Goal: Task Accomplishment & Management: Manage account settings

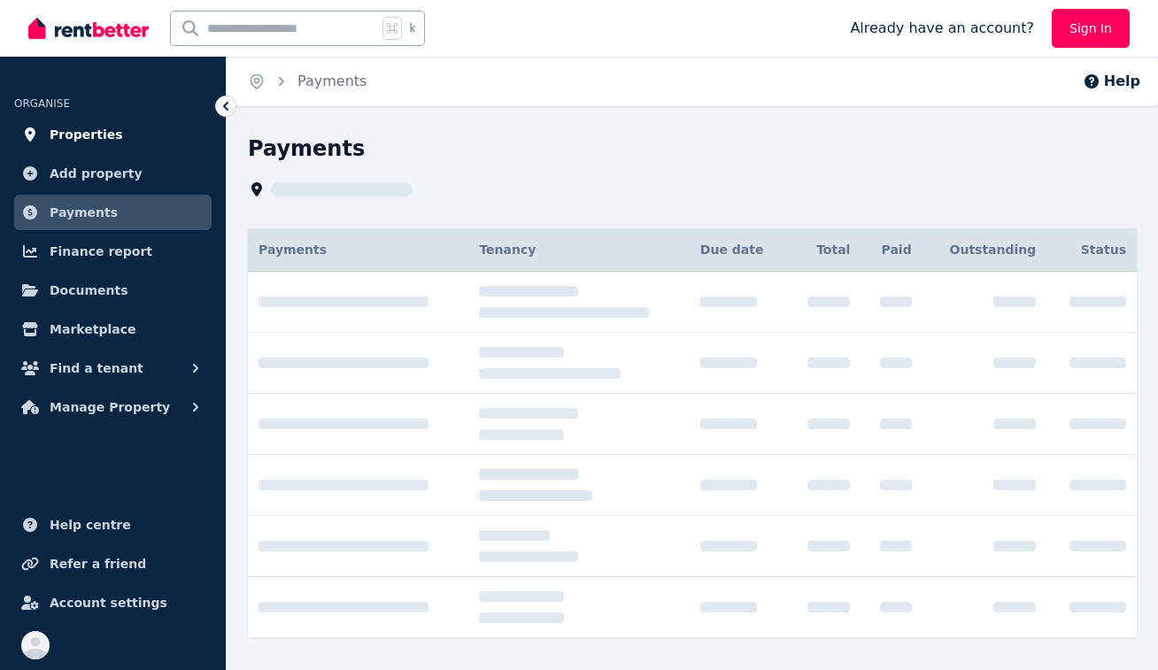
click at [96, 144] on span "Properties" at bounding box center [86, 134] width 73 height 21
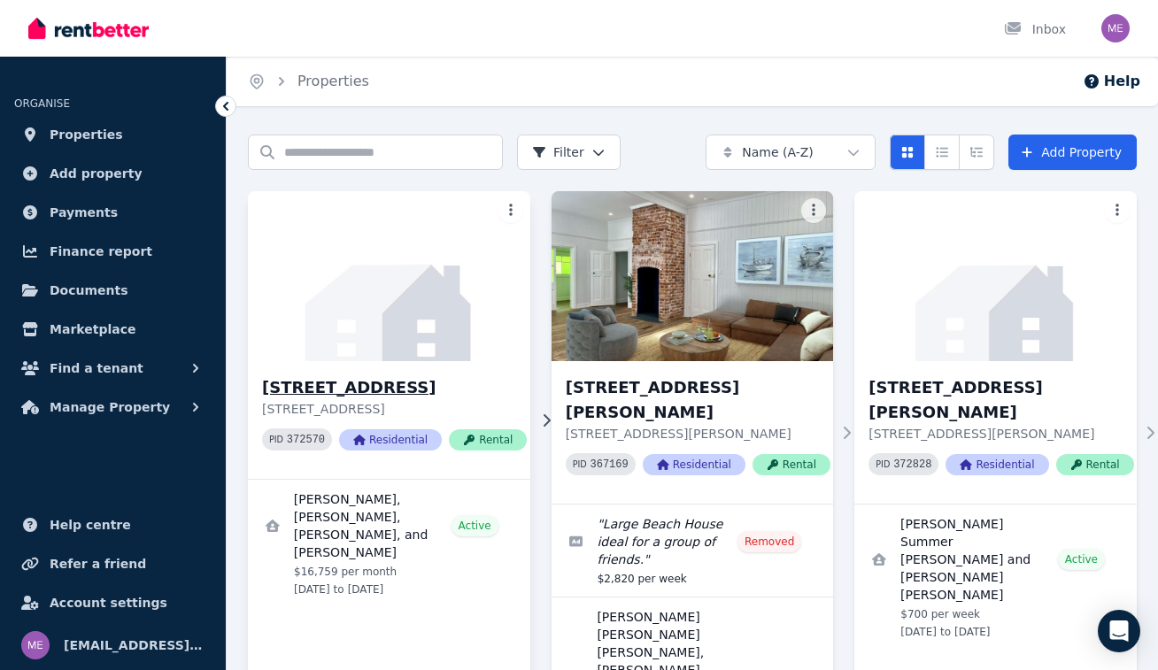
click at [350, 388] on h3 "[STREET_ADDRESS]" at bounding box center [394, 387] width 265 height 25
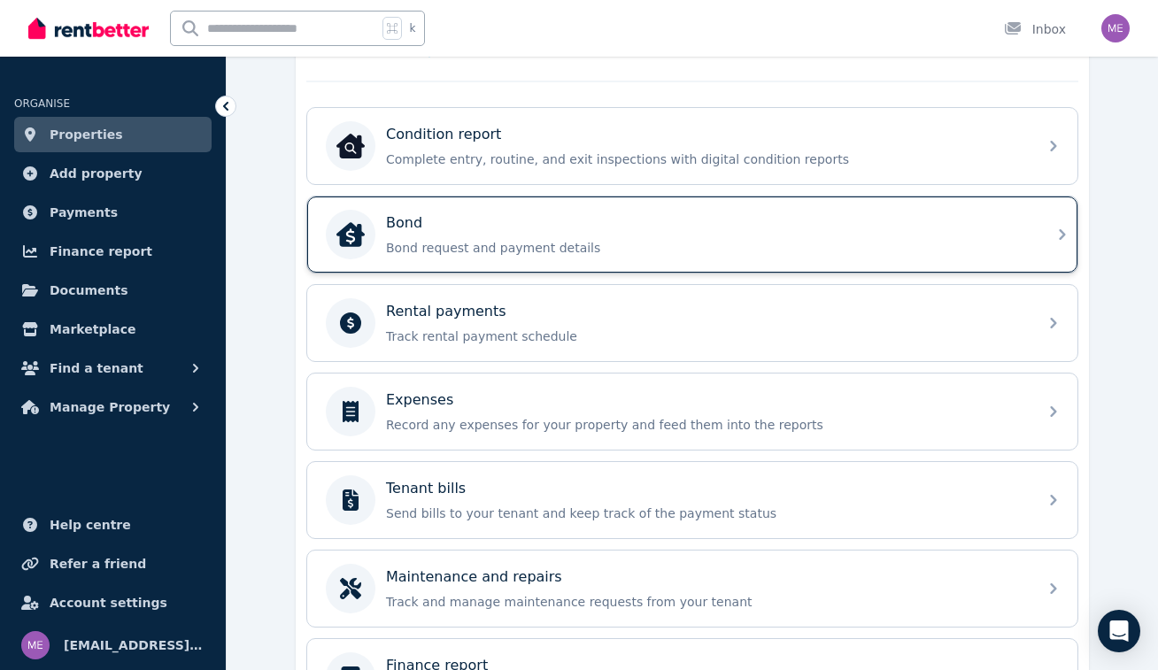
scroll to position [542, 0]
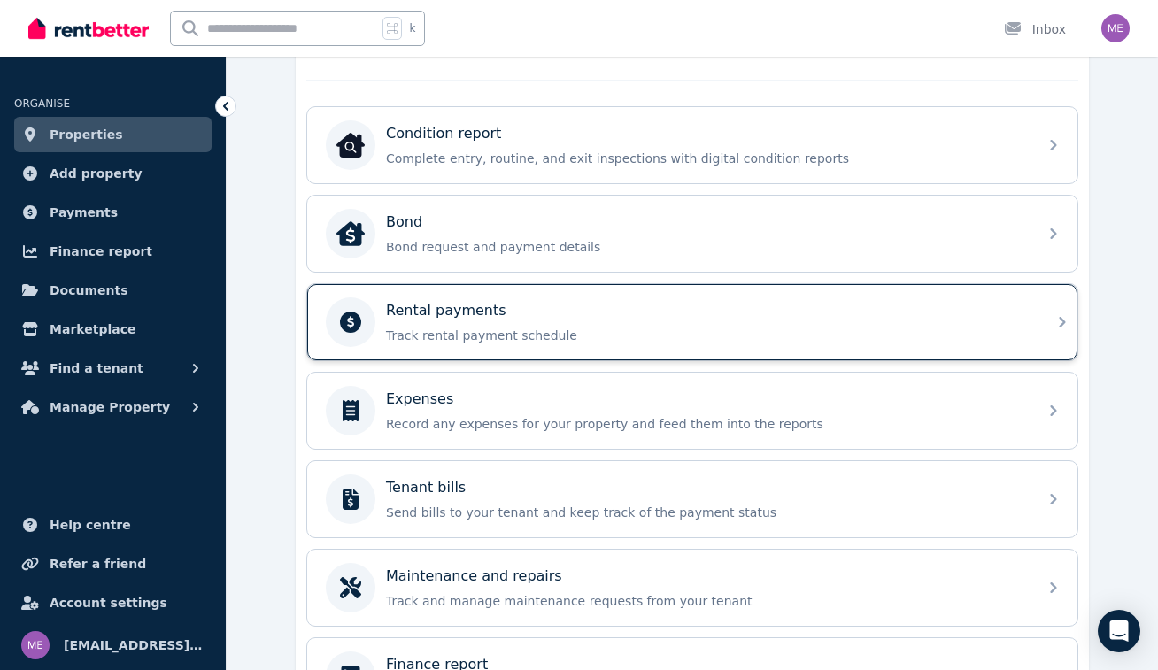
click at [556, 321] on div "Rental payments Track rental payment schedule" at bounding box center [706, 322] width 641 height 44
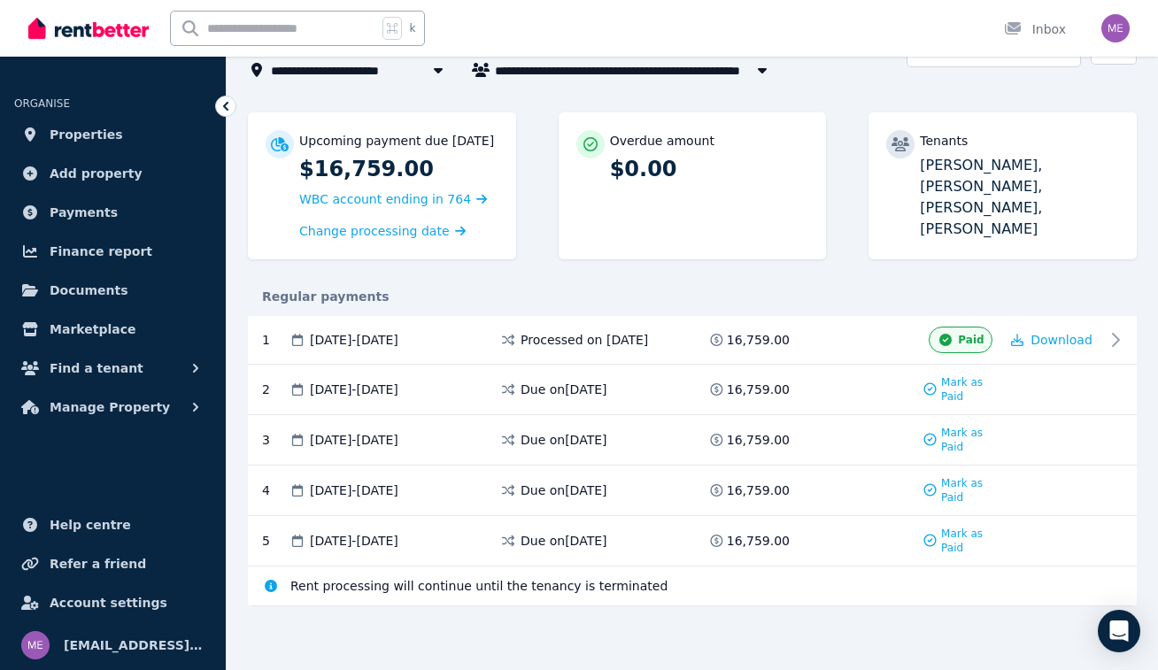
scroll to position [136, 0]
click at [949, 387] on span "Mark as Paid" at bounding box center [970, 389] width 58 height 28
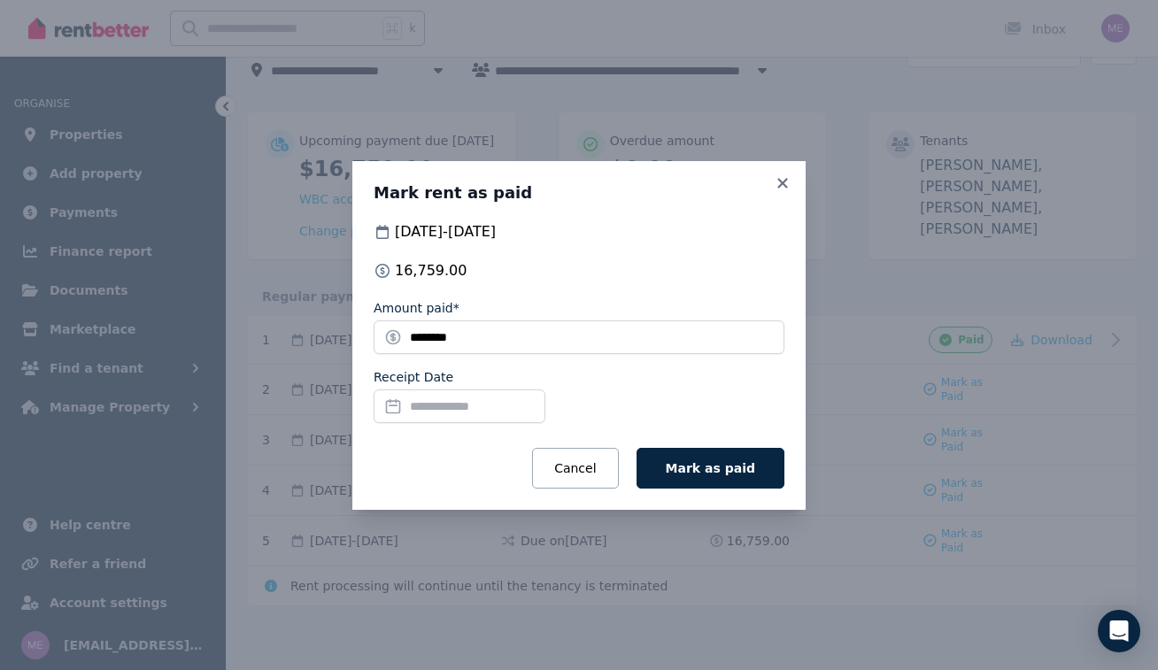
click at [463, 405] on input "Receipt Date" at bounding box center [460, 407] width 172 height 34
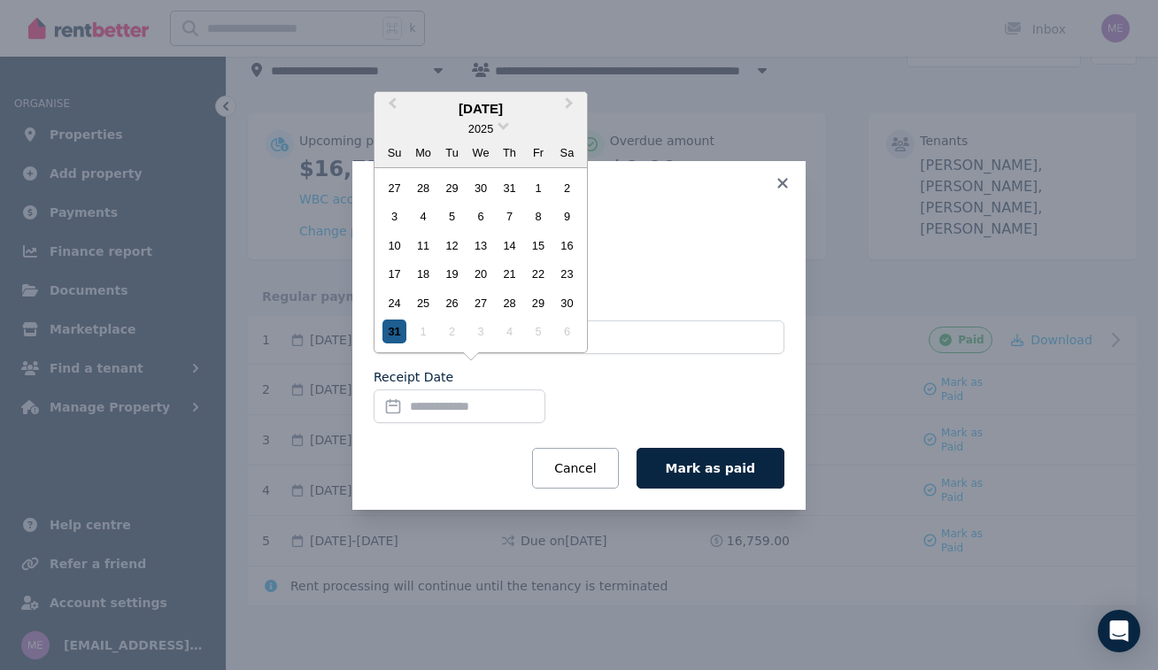
click at [386, 336] on div "31" at bounding box center [394, 332] width 24 height 24
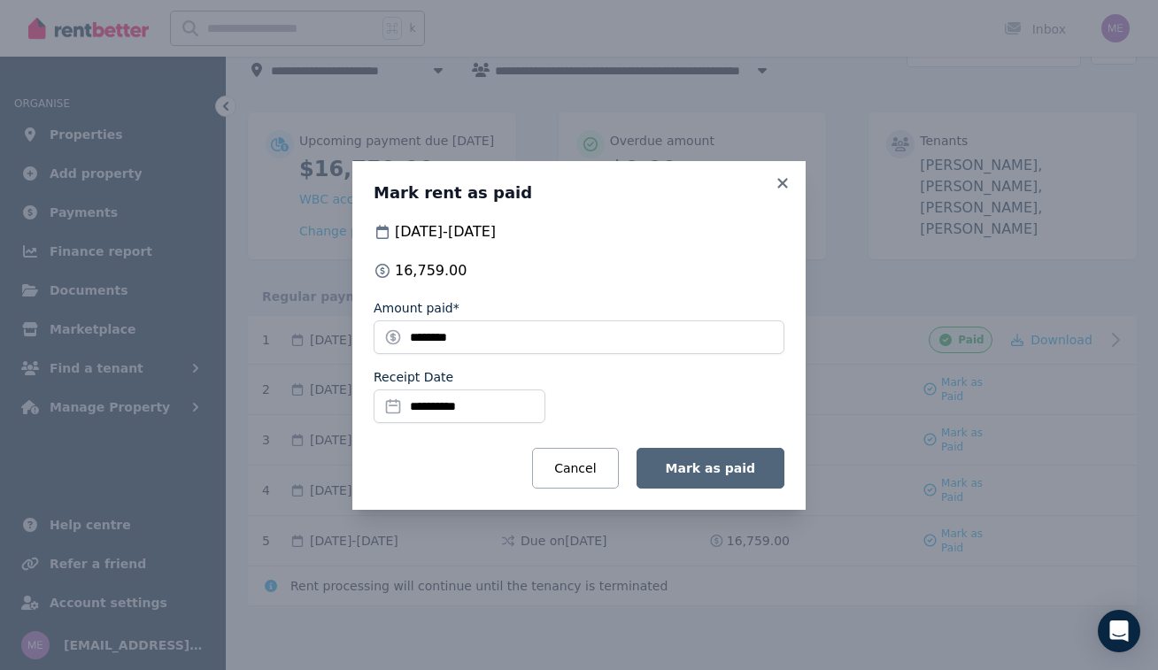
click at [706, 468] on span "Mark as paid" at bounding box center [710, 468] width 89 height 14
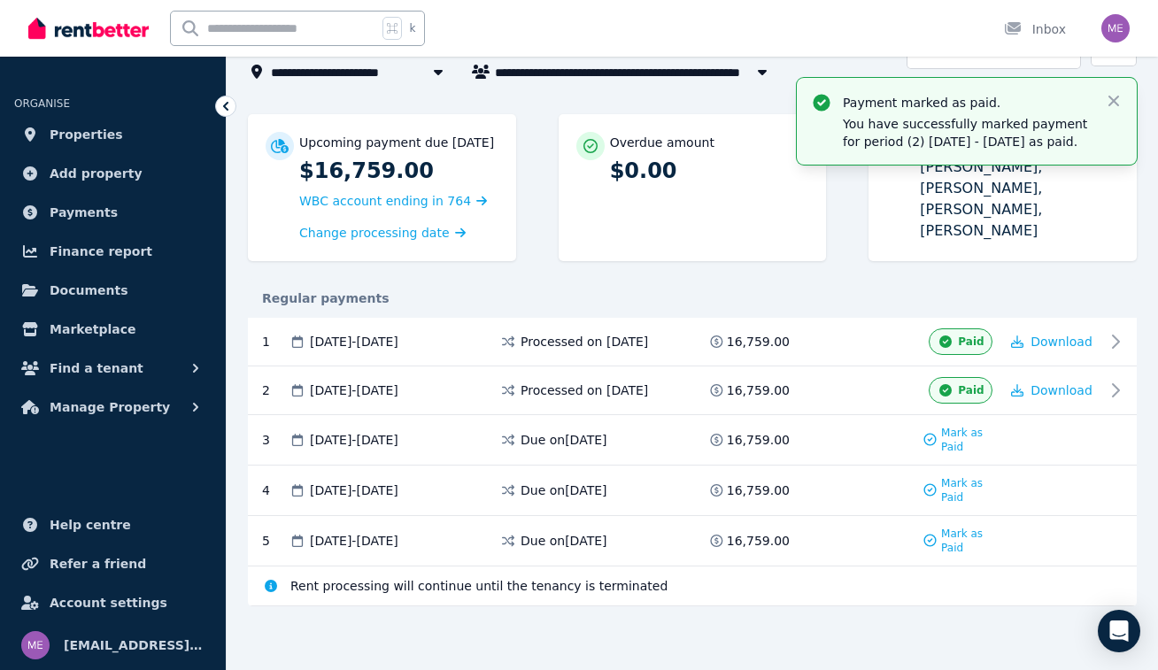
scroll to position [135, 0]
click at [1115, 99] on icon "button" at bounding box center [1113, 101] width 11 height 11
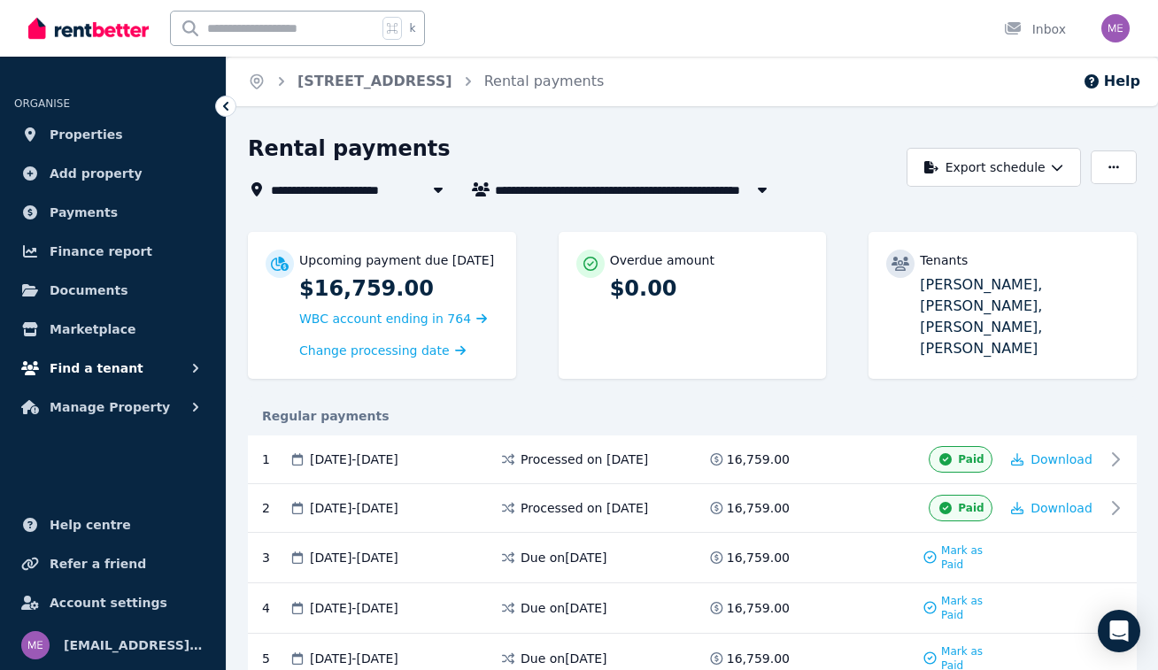
scroll to position [0, 0]
click at [93, 255] on span "Finance report" at bounding box center [101, 251] width 103 height 21
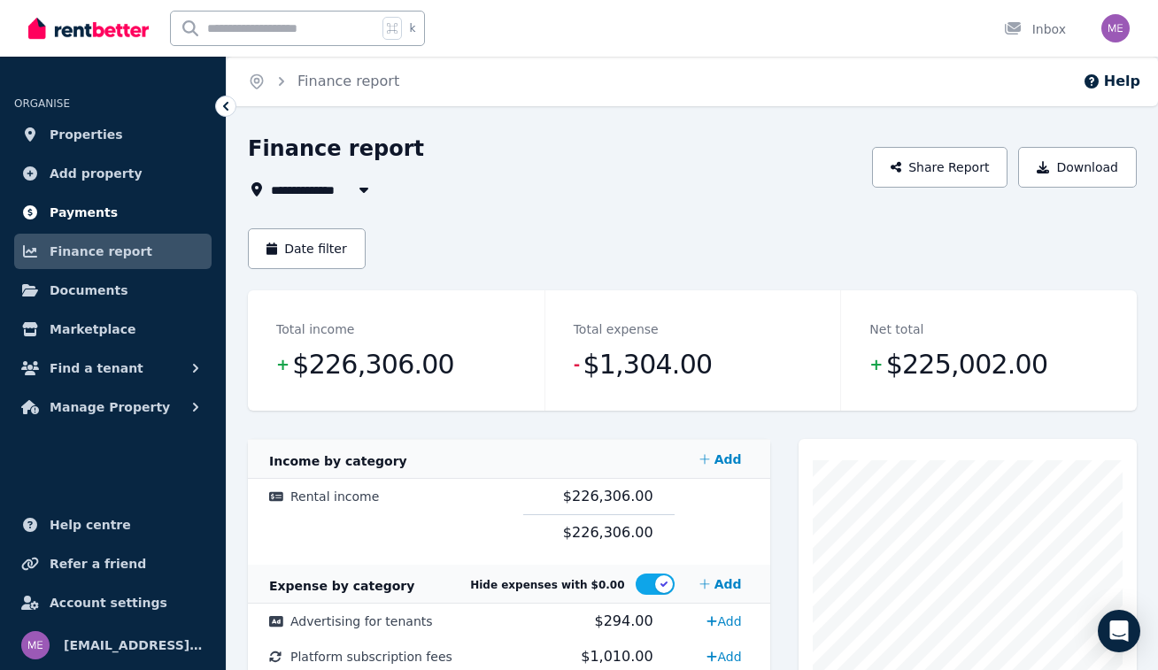
click at [81, 204] on span "Payments" at bounding box center [84, 212] width 68 height 21
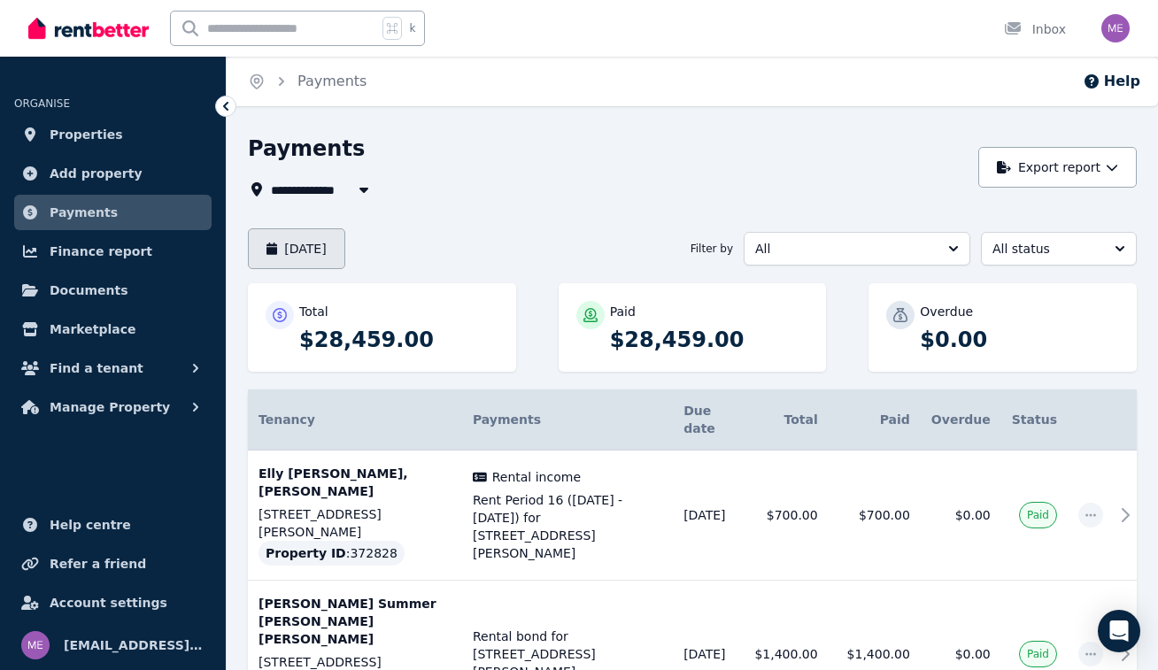
click at [340, 250] on button "[DATE]" at bounding box center [296, 248] width 97 height 41
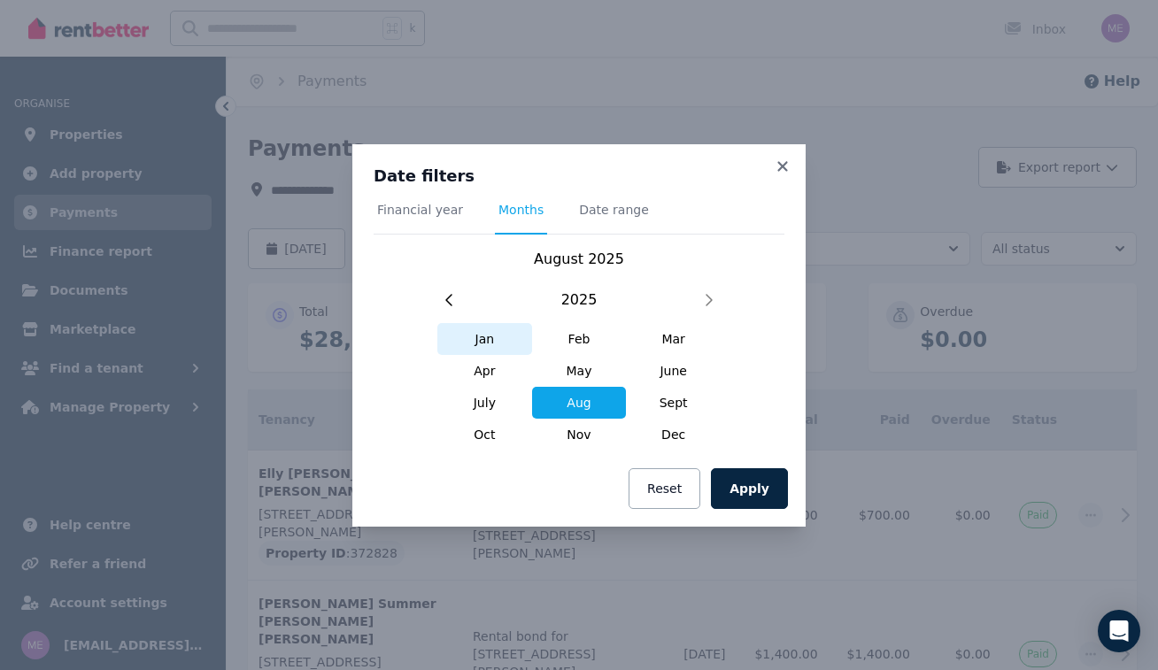
click at [487, 333] on span "Jan" at bounding box center [484, 339] width 95 height 32
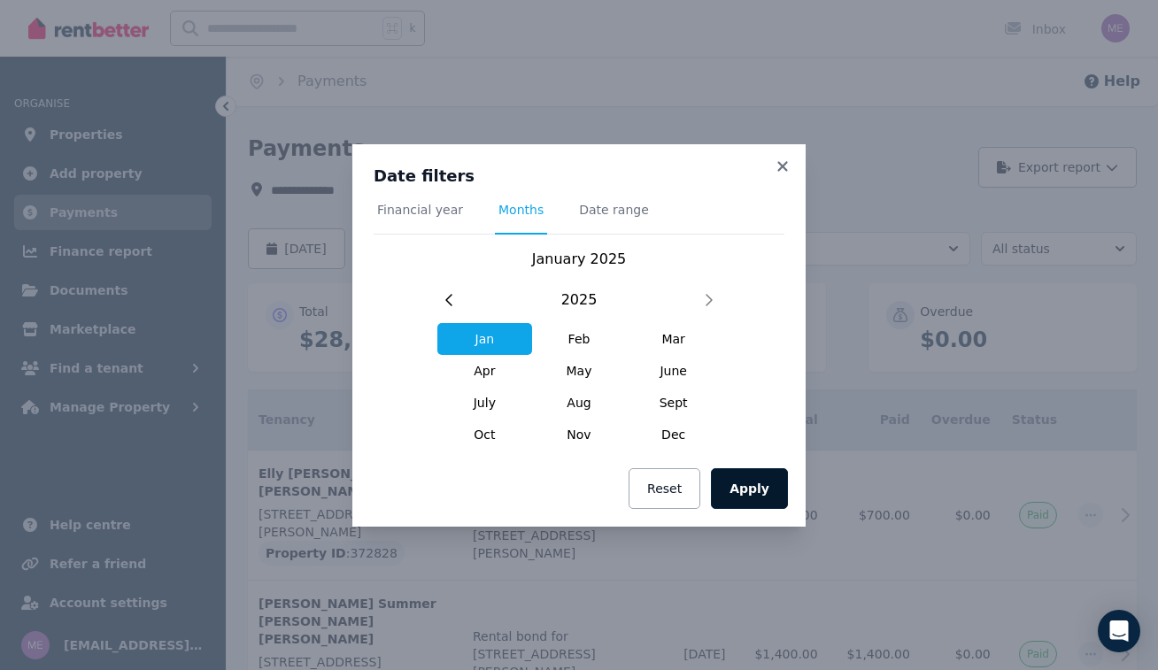
click at [762, 496] on button "Apply" at bounding box center [749, 488] width 77 height 41
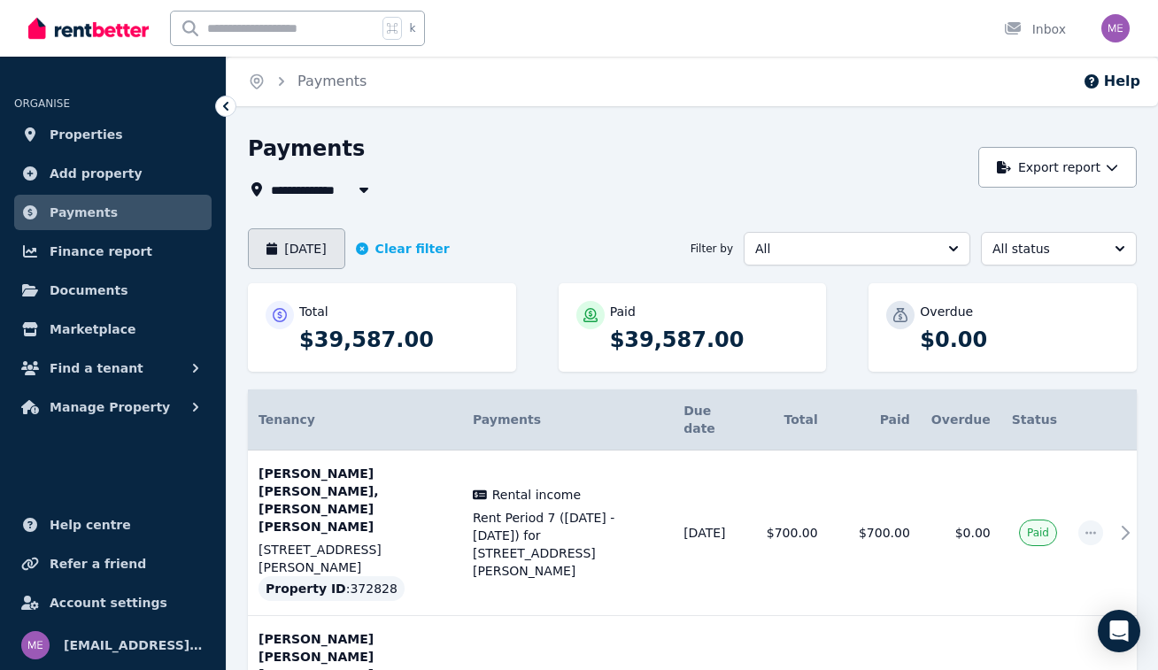
click at [312, 249] on button "[DATE]" at bounding box center [296, 248] width 97 height 41
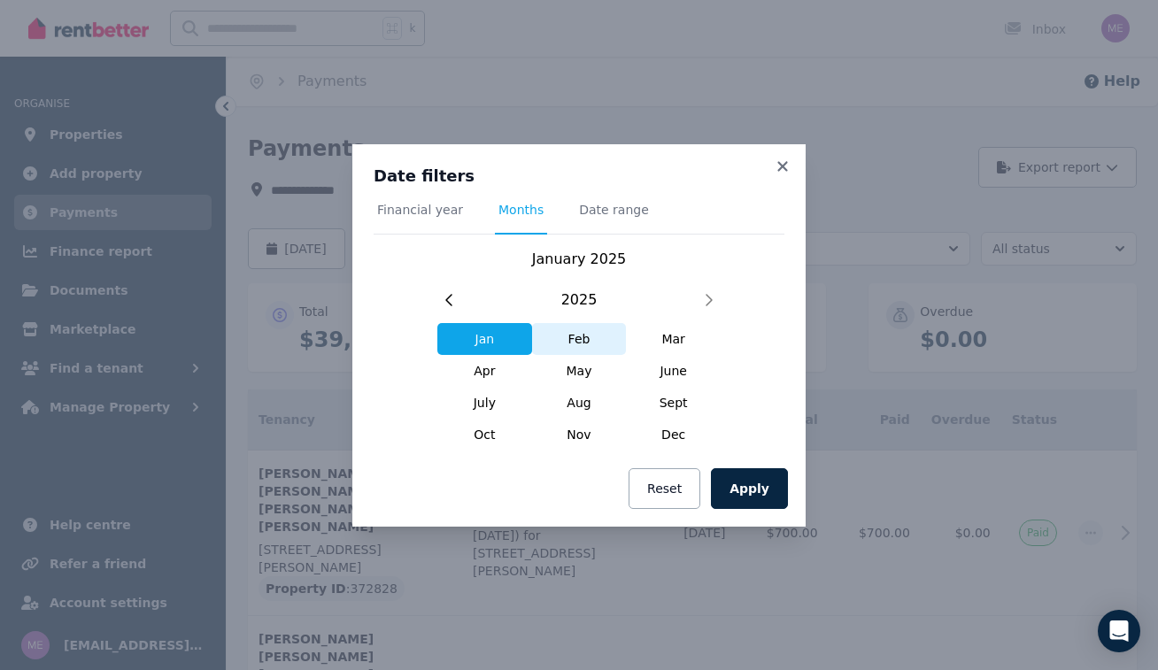
click at [566, 340] on span "Feb" at bounding box center [579, 339] width 95 height 32
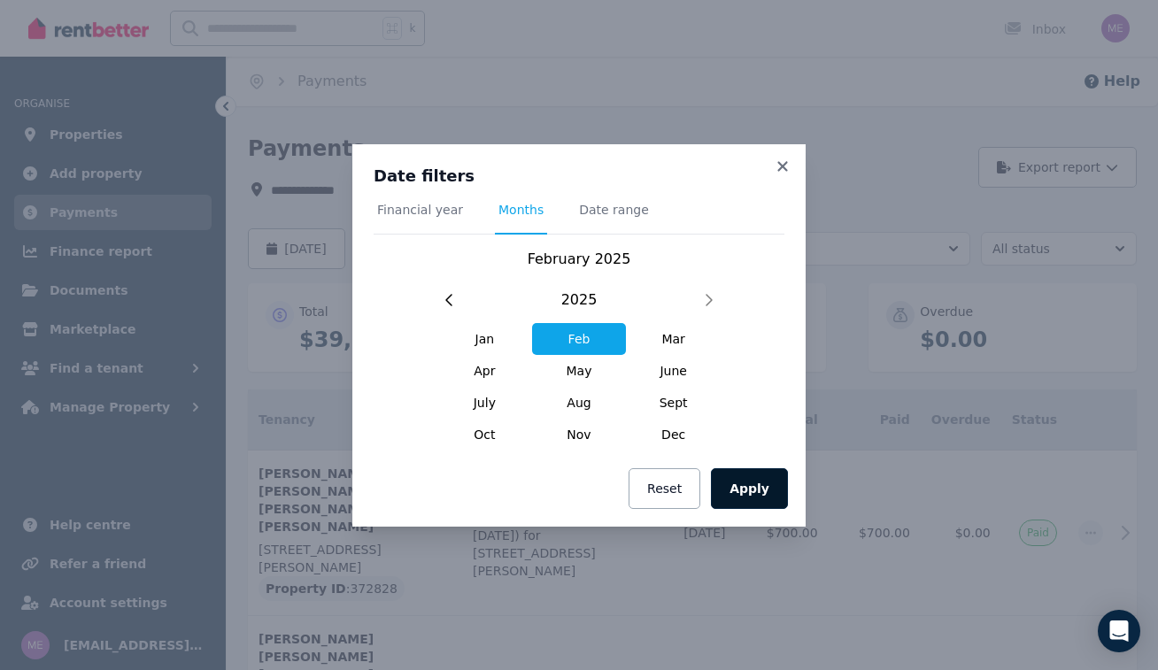
click at [770, 485] on button "Apply" at bounding box center [749, 488] width 77 height 41
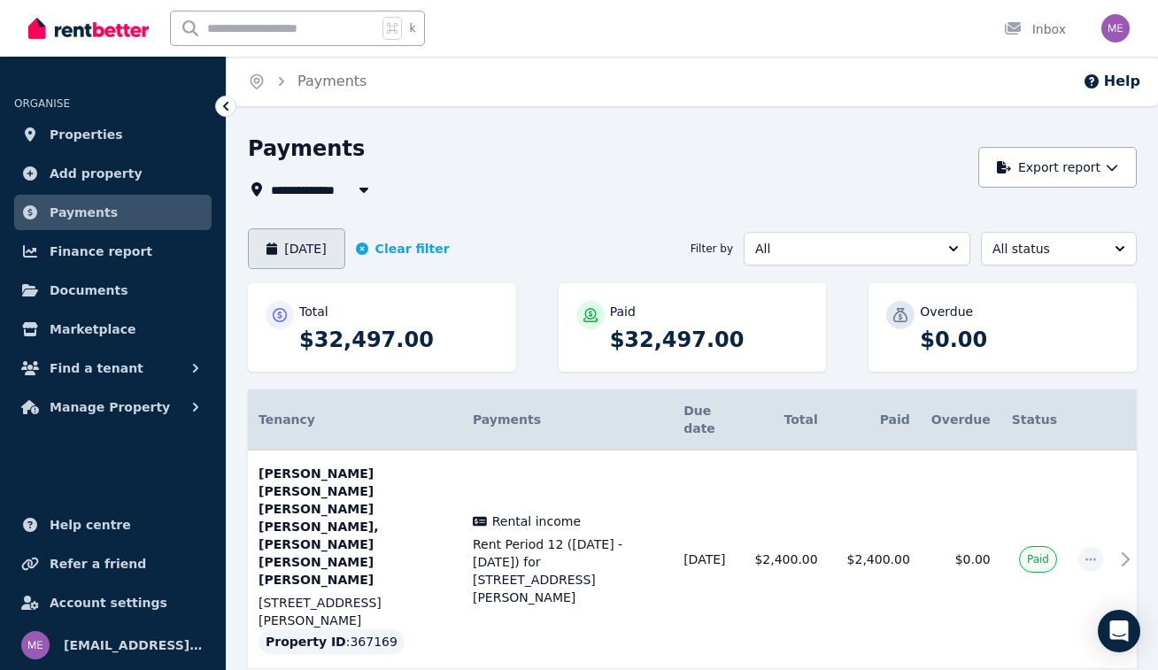
click at [343, 246] on button "[DATE]" at bounding box center [296, 248] width 97 height 41
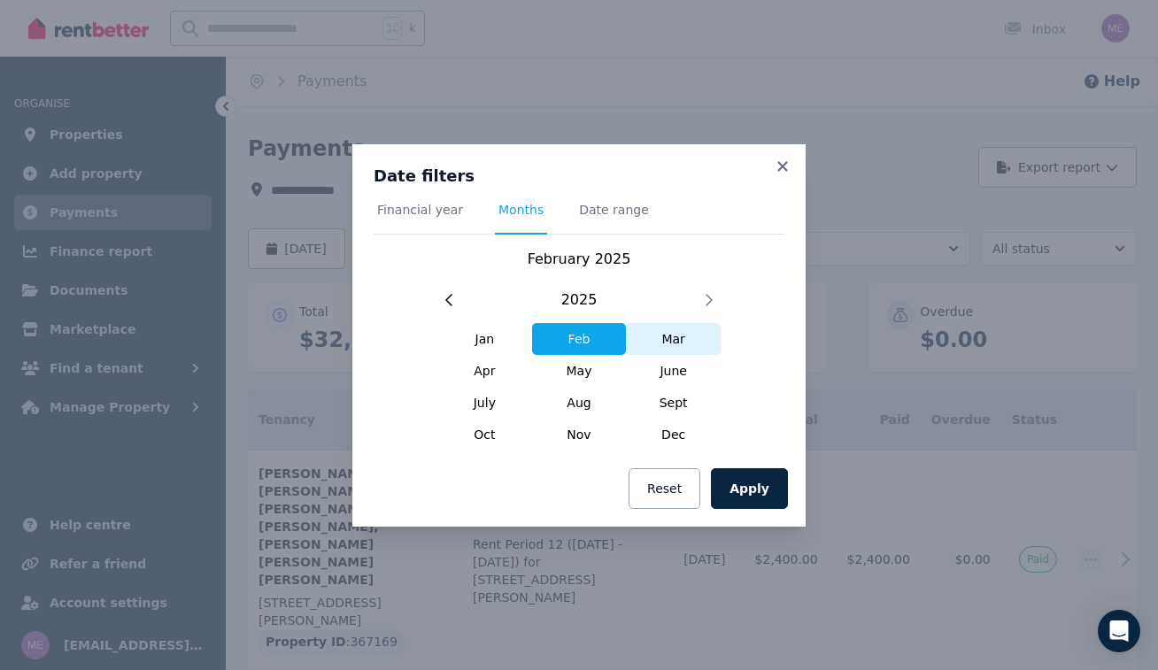
click at [660, 341] on span "Mar" at bounding box center [673, 339] width 95 height 32
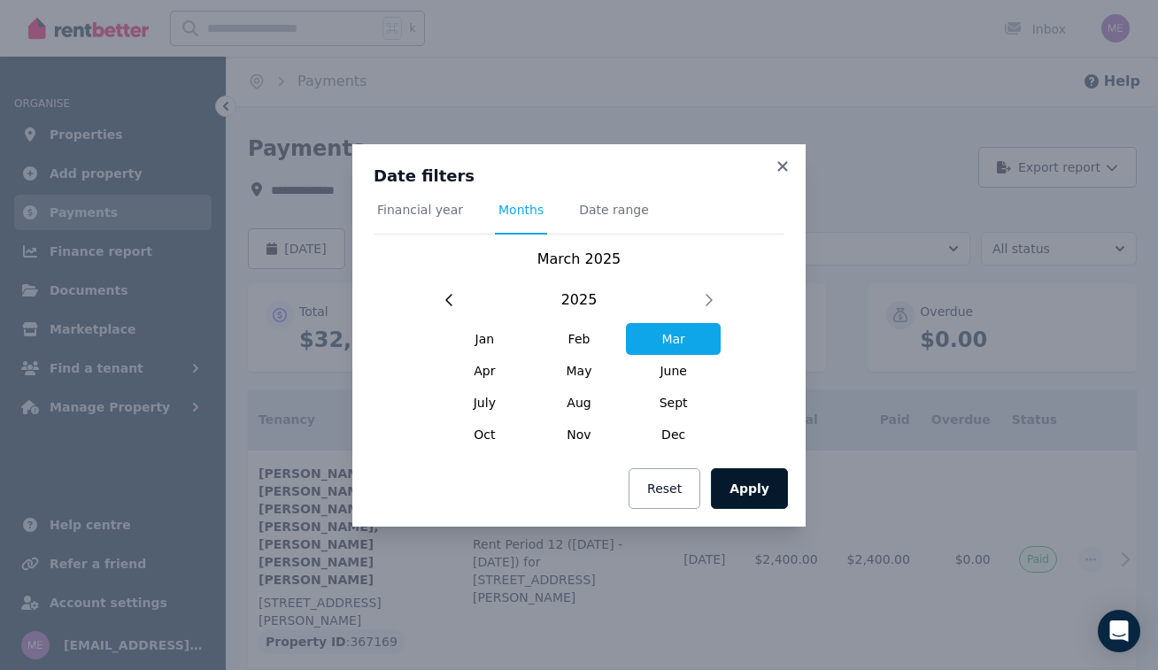
click at [762, 497] on button "Apply" at bounding box center [749, 488] width 77 height 41
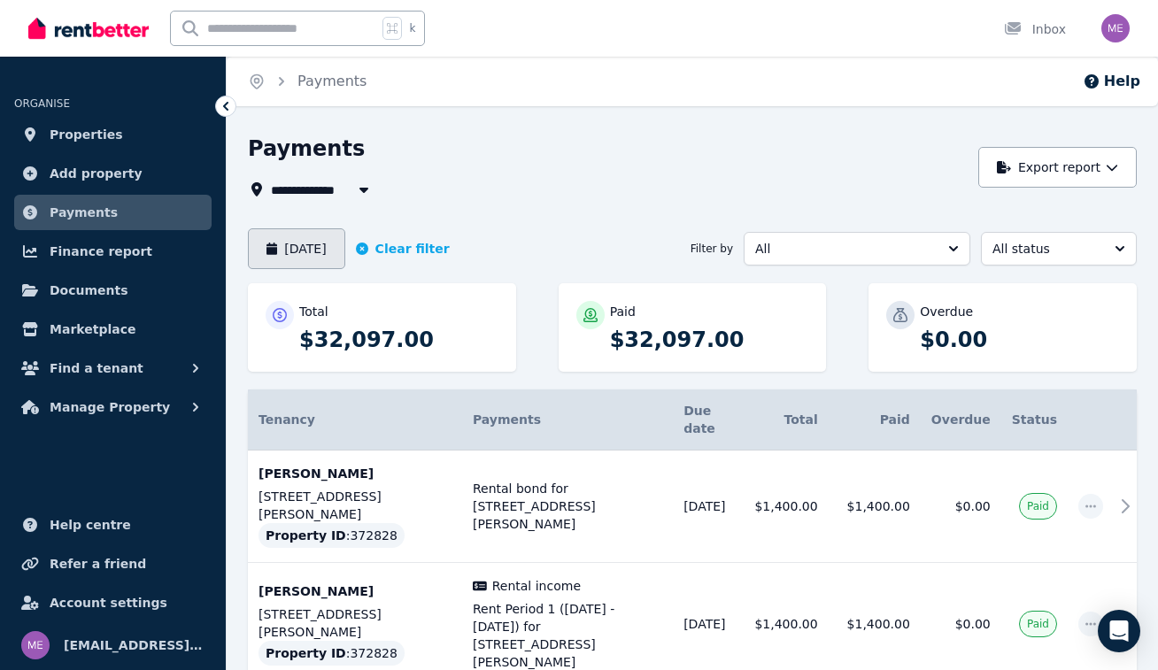
click at [327, 243] on button "[DATE]" at bounding box center [296, 248] width 97 height 41
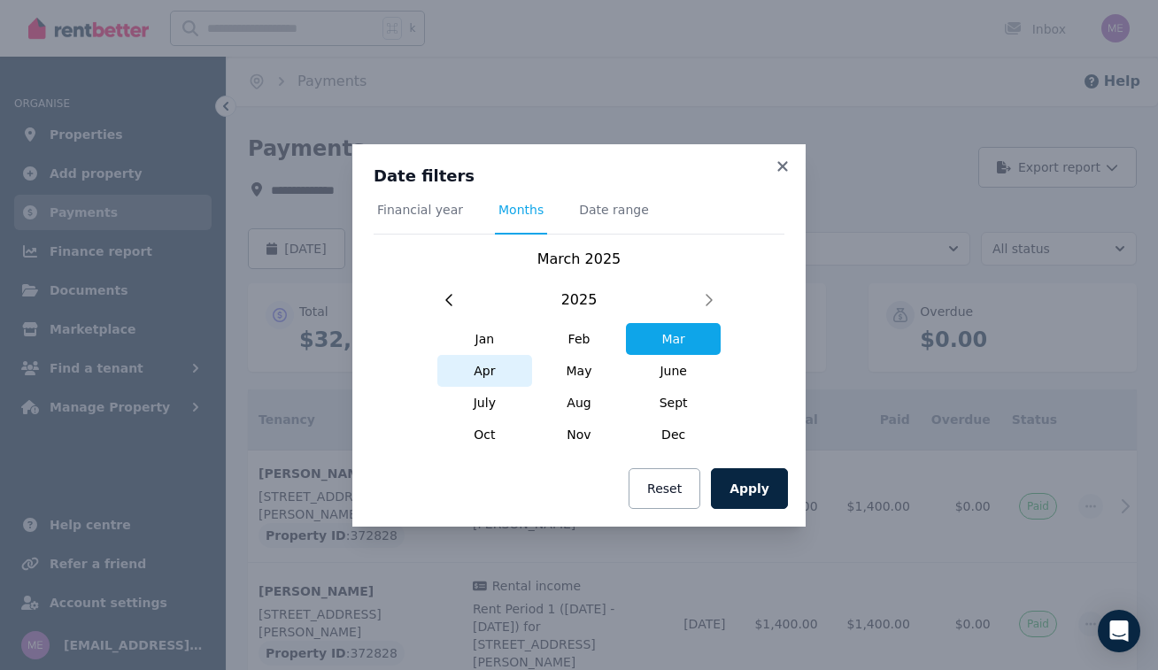
click at [489, 374] on span "Apr" at bounding box center [484, 371] width 95 height 32
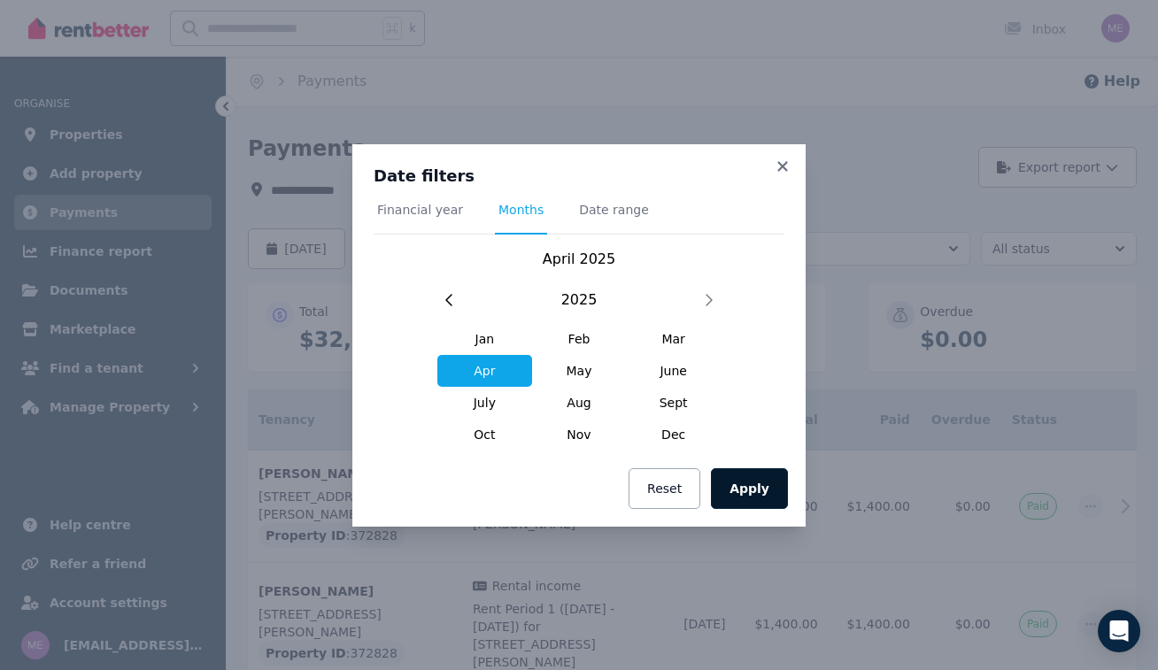
click at [745, 493] on button "Apply" at bounding box center [749, 488] width 77 height 41
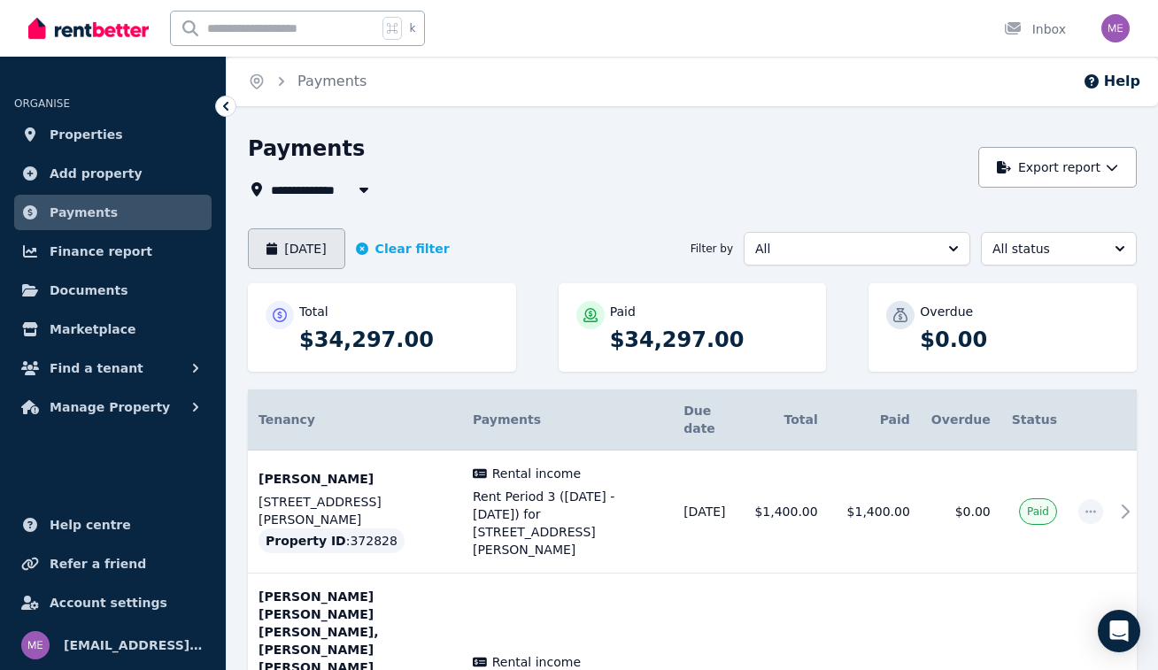
click at [321, 253] on button "[DATE]" at bounding box center [296, 248] width 97 height 41
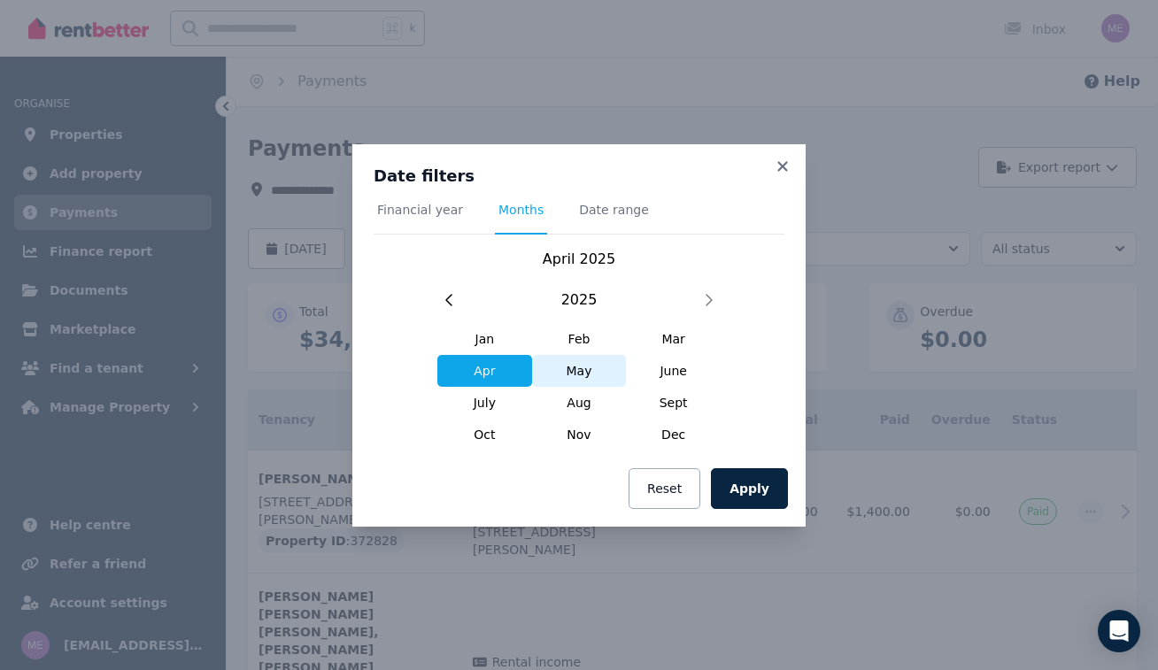
click at [576, 372] on span "May" at bounding box center [579, 371] width 95 height 32
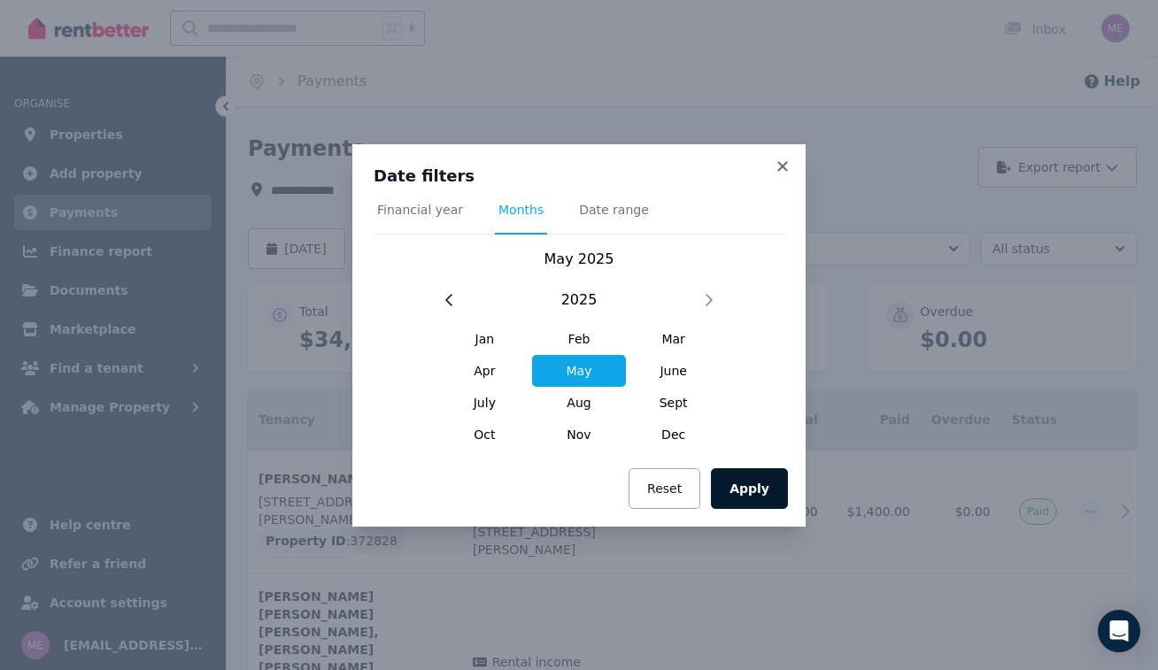
click at [749, 477] on button "Apply" at bounding box center [749, 488] width 77 height 41
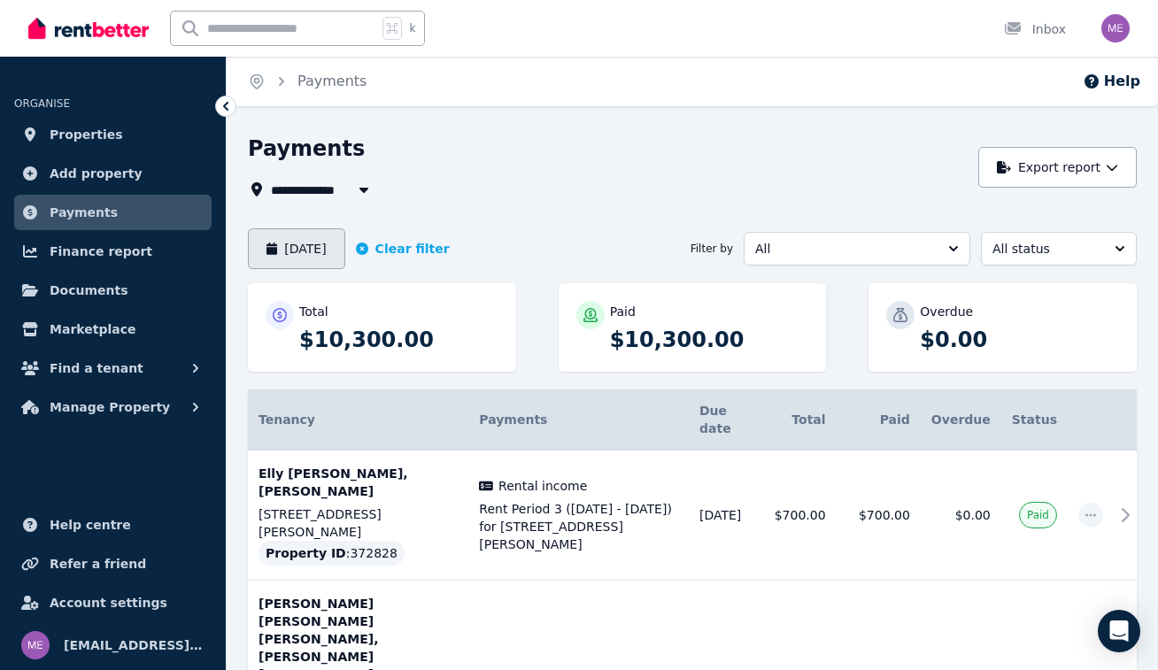
click at [310, 250] on button "[DATE]" at bounding box center [296, 248] width 97 height 41
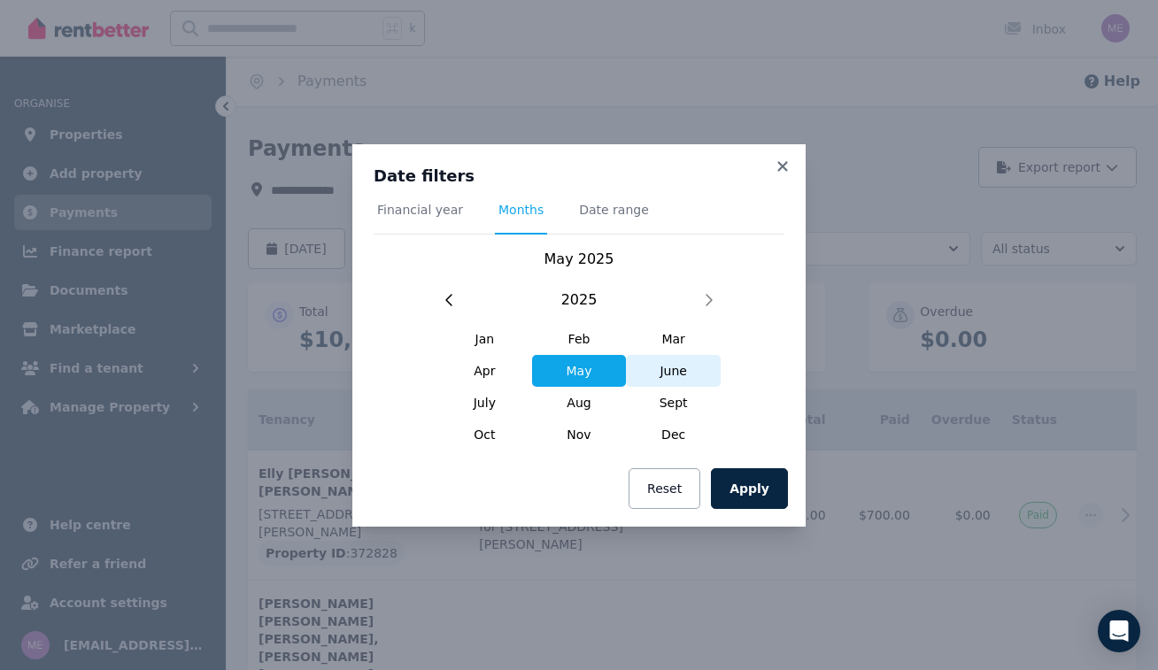
click at [675, 374] on span "June" at bounding box center [673, 371] width 95 height 32
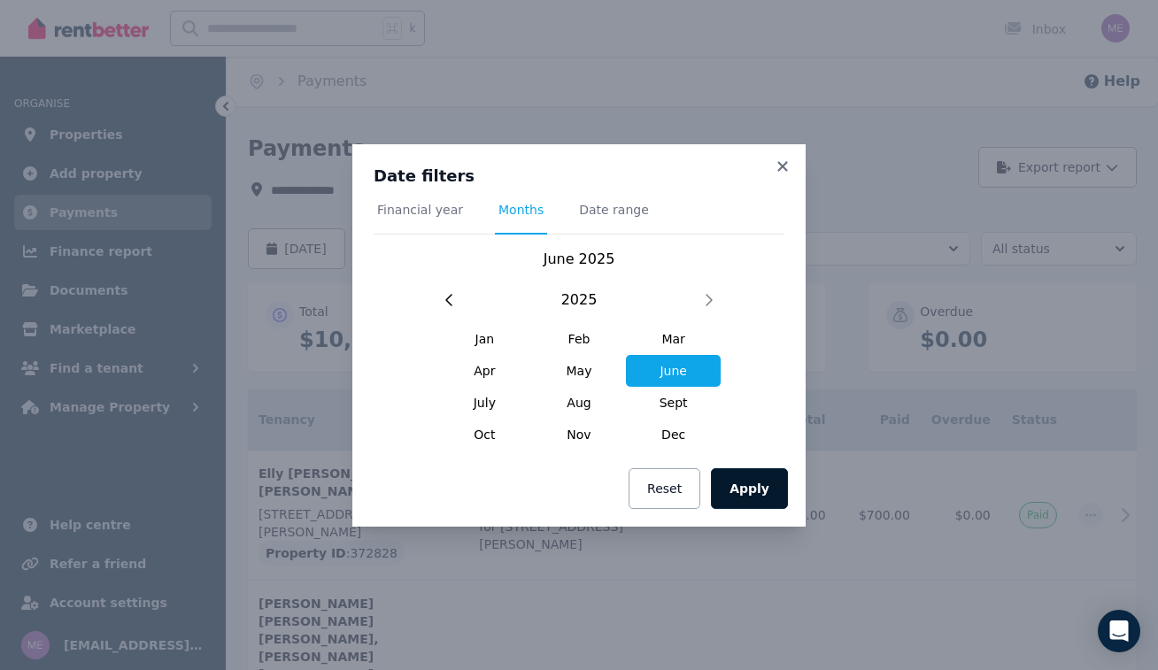
click at [748, 482] on button "Apply" at bounding box center [749, 488] width 77 height 41
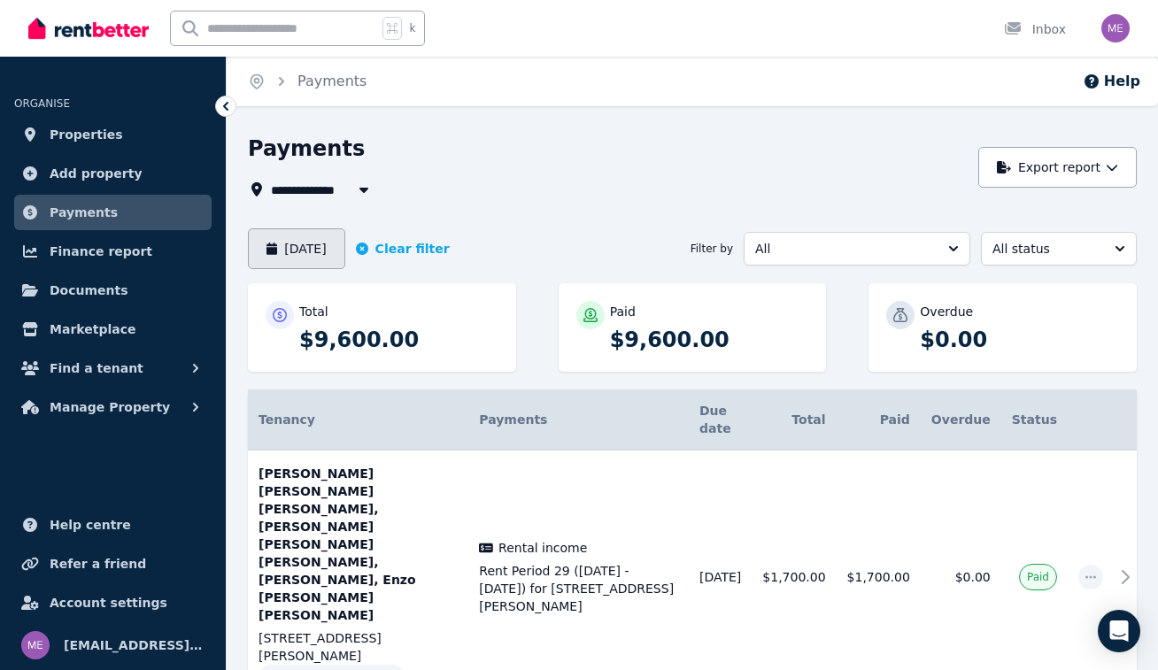
click at [284, 252] on button "[DATE]" at bounding box center [296, 248] width 97 height 41
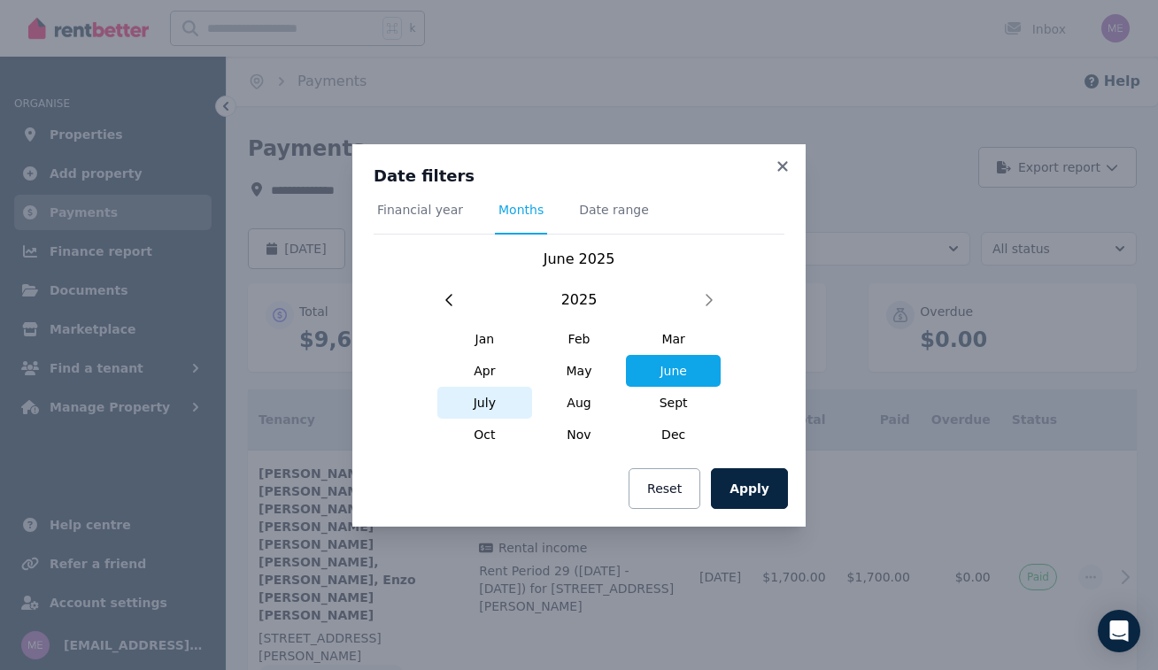
click at [476, 401] on span "July" at bounding box center [484, 403] width 95 height 32
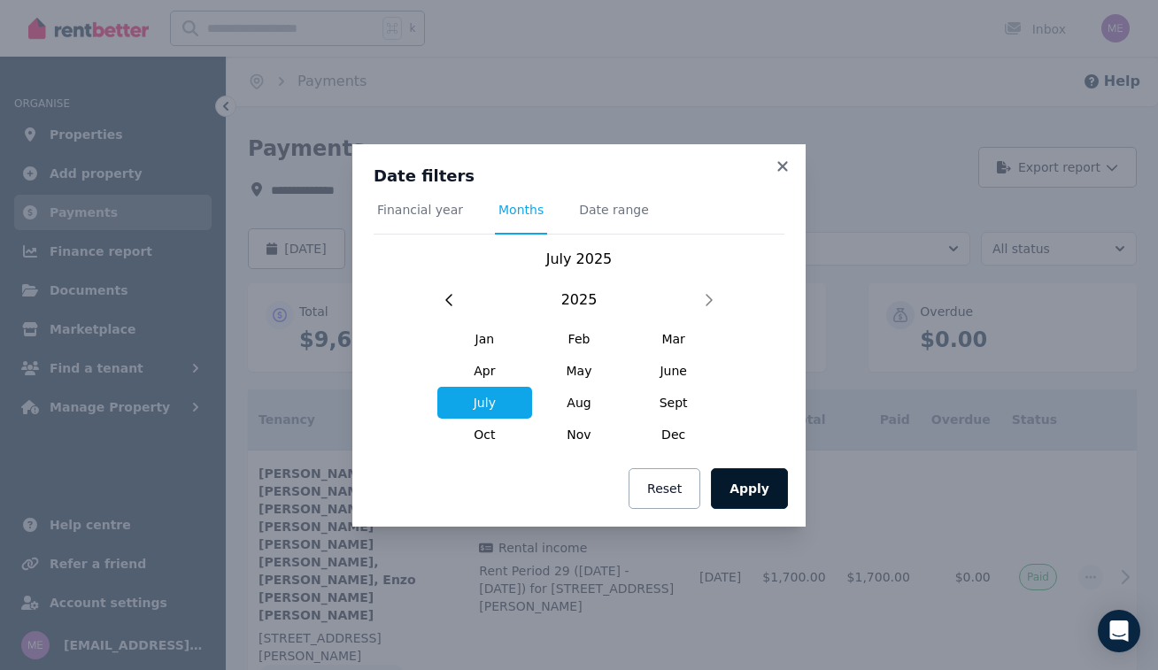
click at [759, 498] on button "Apply" at bounding box center [749, 488] width 77 height 41
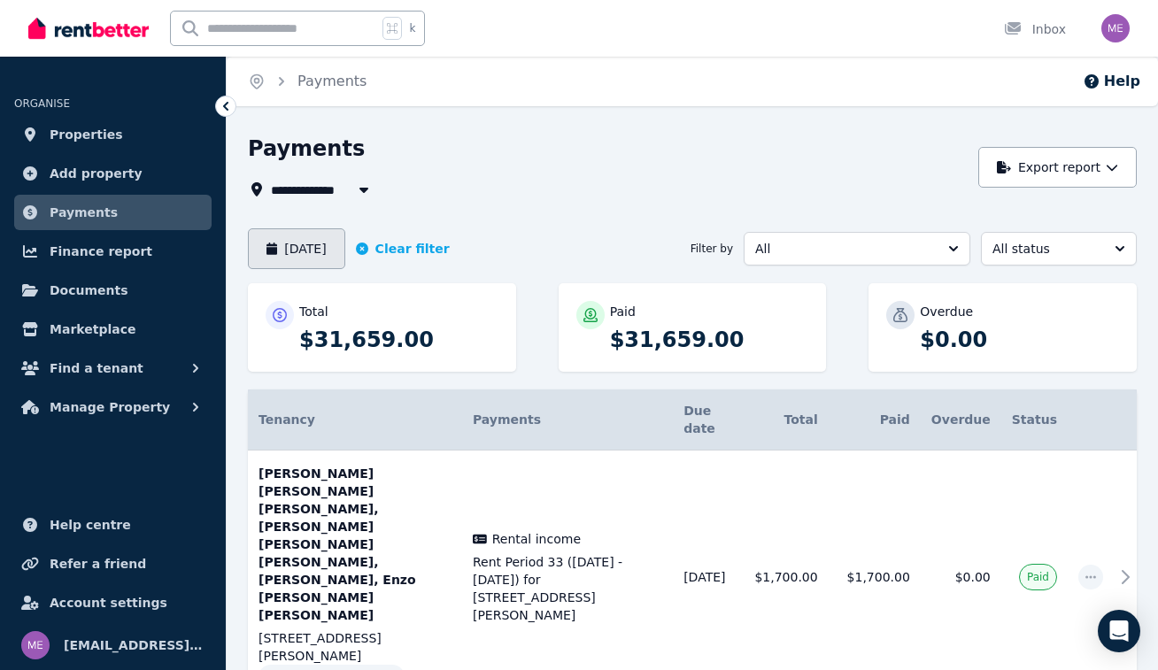
click at [325, 260] on button "[DATE]" at bounding box center [296, 248] width 97 height 41
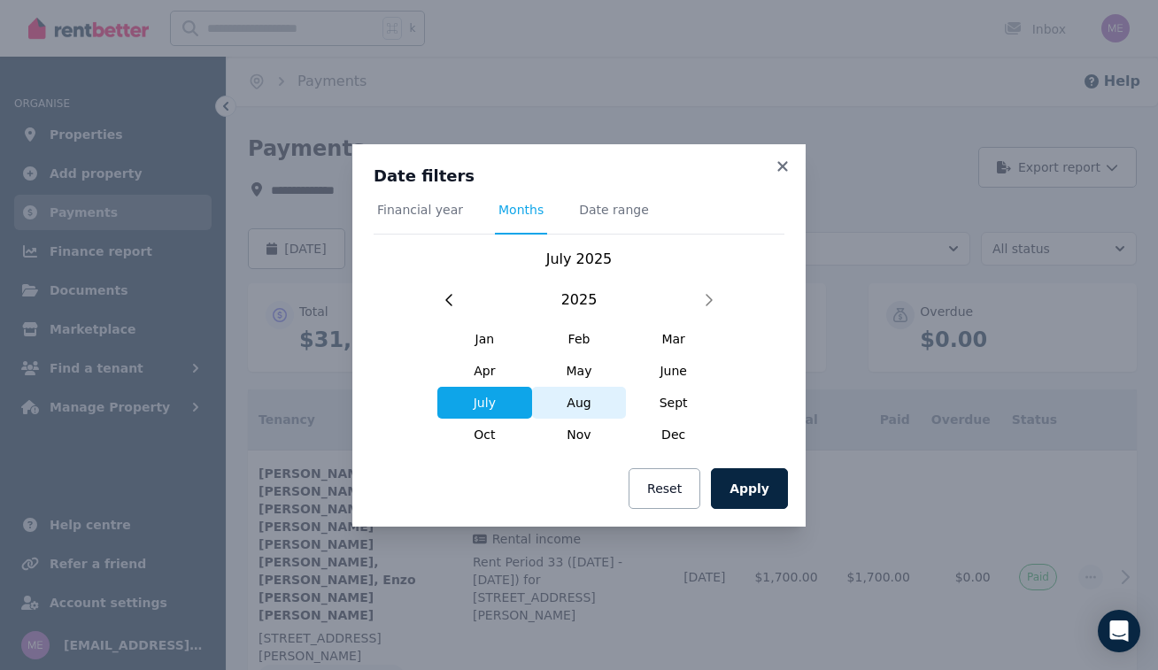
click at [565, 405] on span "Aug" at bounding box center [579, 403] width 95 height 32
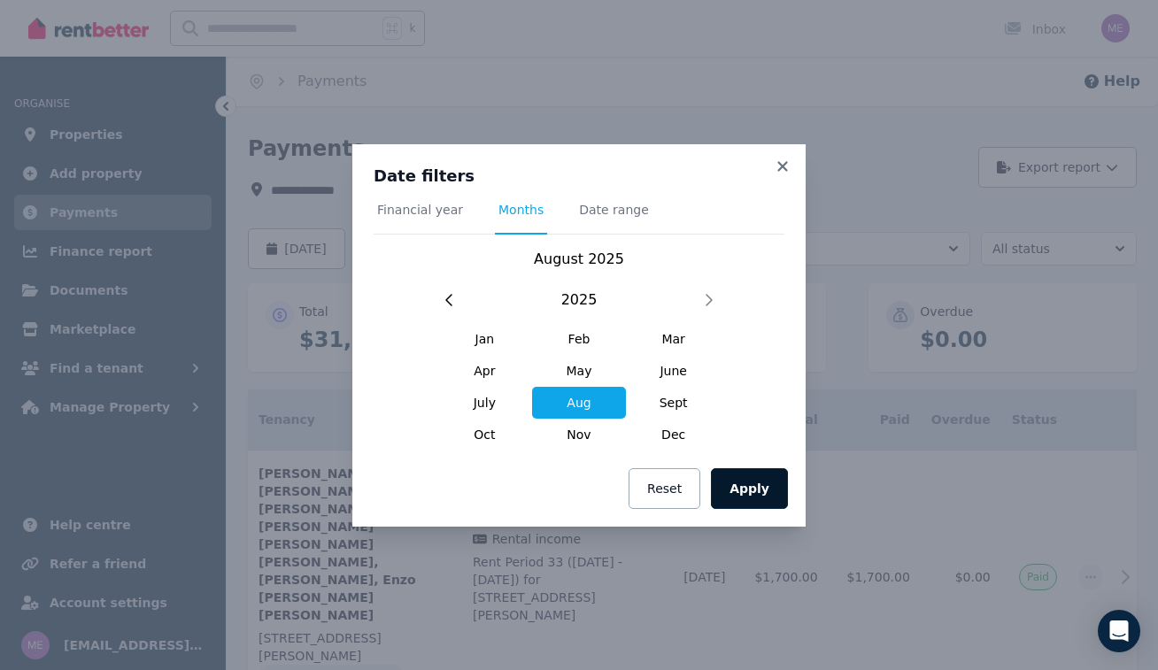
click at [756, 490] on button "Apply" at bounding box center [749, 488] width 77 height 41
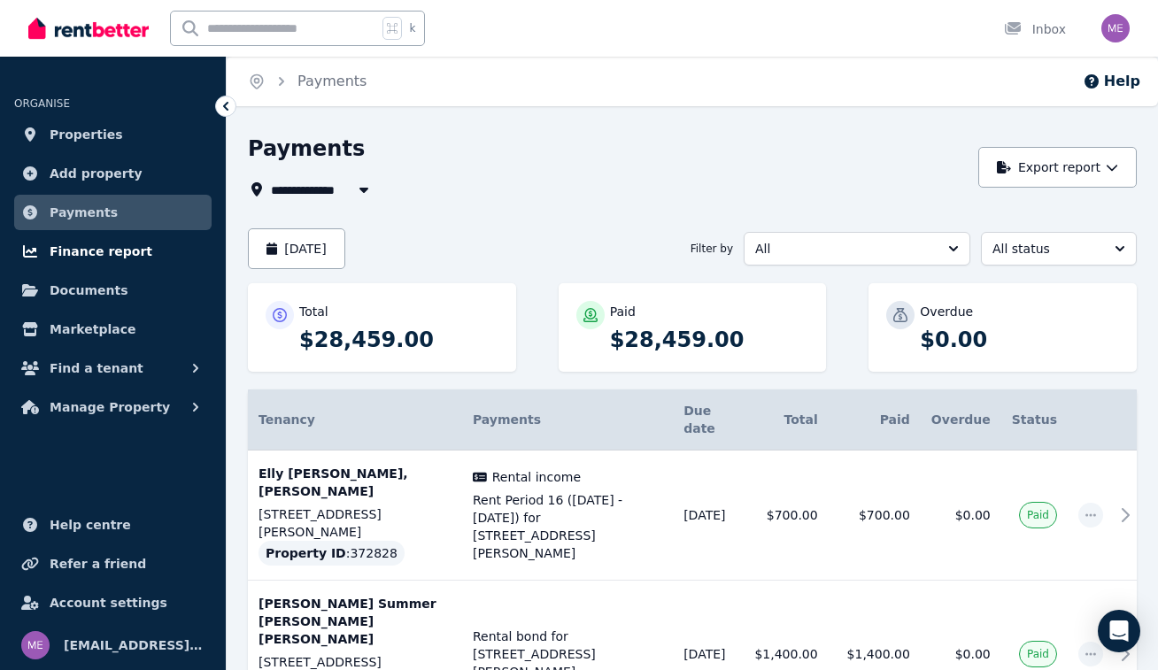
click at [108, 254] on span "Finance report" at bounding box center [101, 251] width 103 height 21
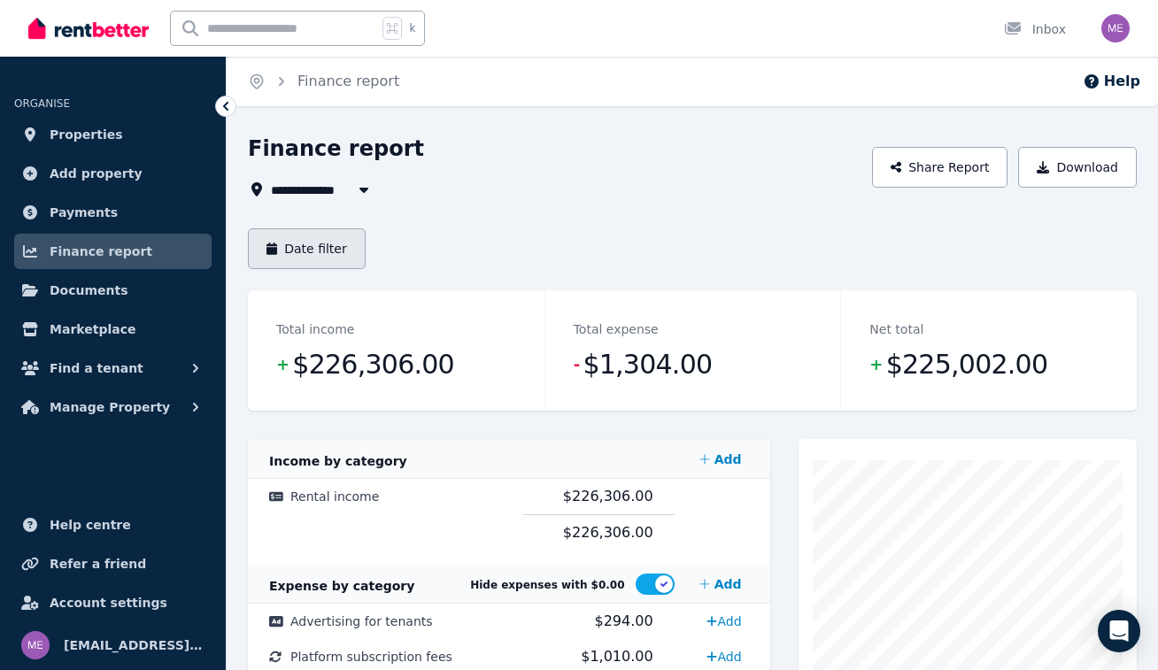
click at [315, 248] on button "Date filter" at bounding box center [307, 248] width 118 height 41
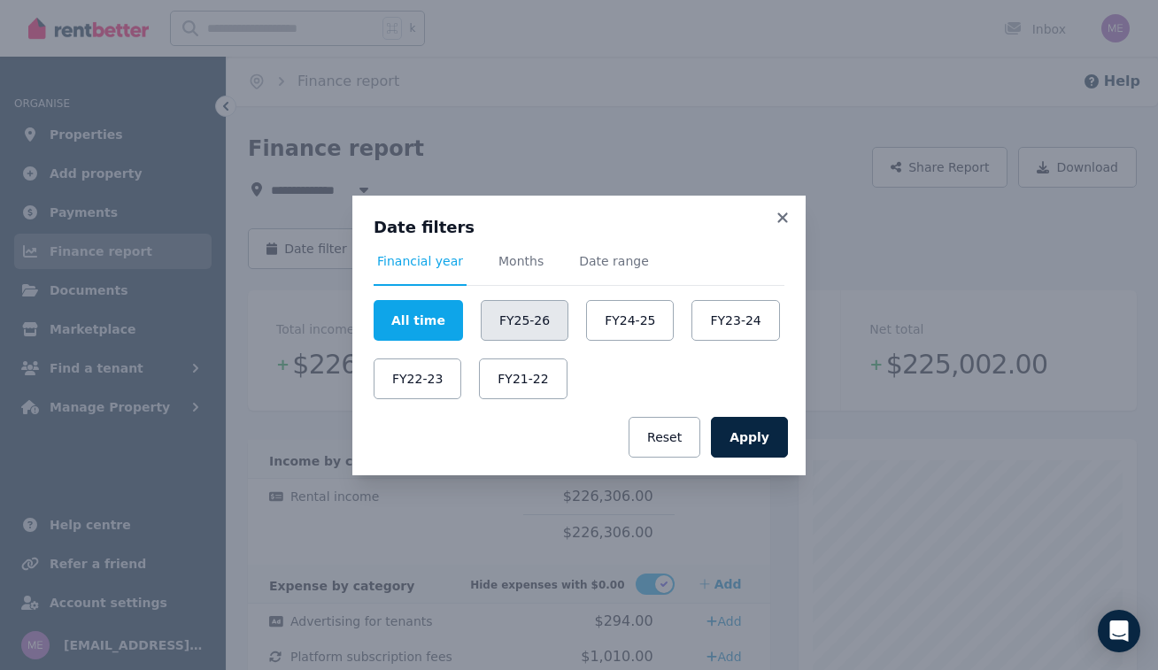
click at [509, 323] on button "FY25-26" at bounding box center [525, 320] width 88 height 41
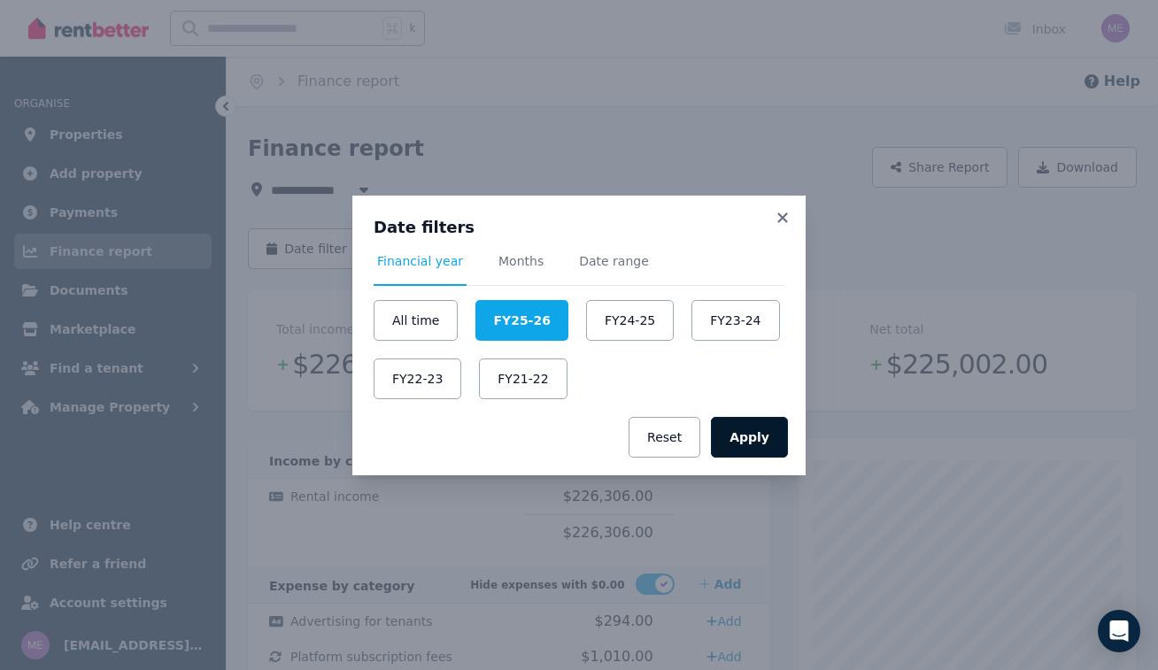
click at [759, 432] on button "Apply" at bounding box center [749, 437] width 77 height 41
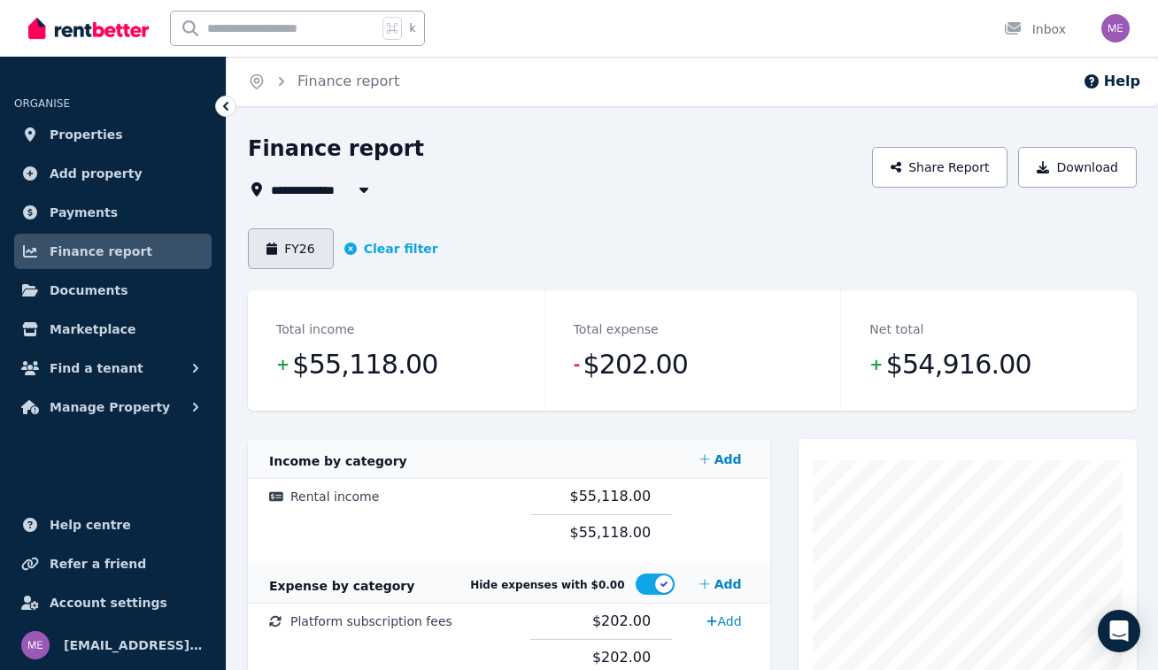
click at [287, 245] on button "FY26" at bounding box center [291, 248] width 86 height 41
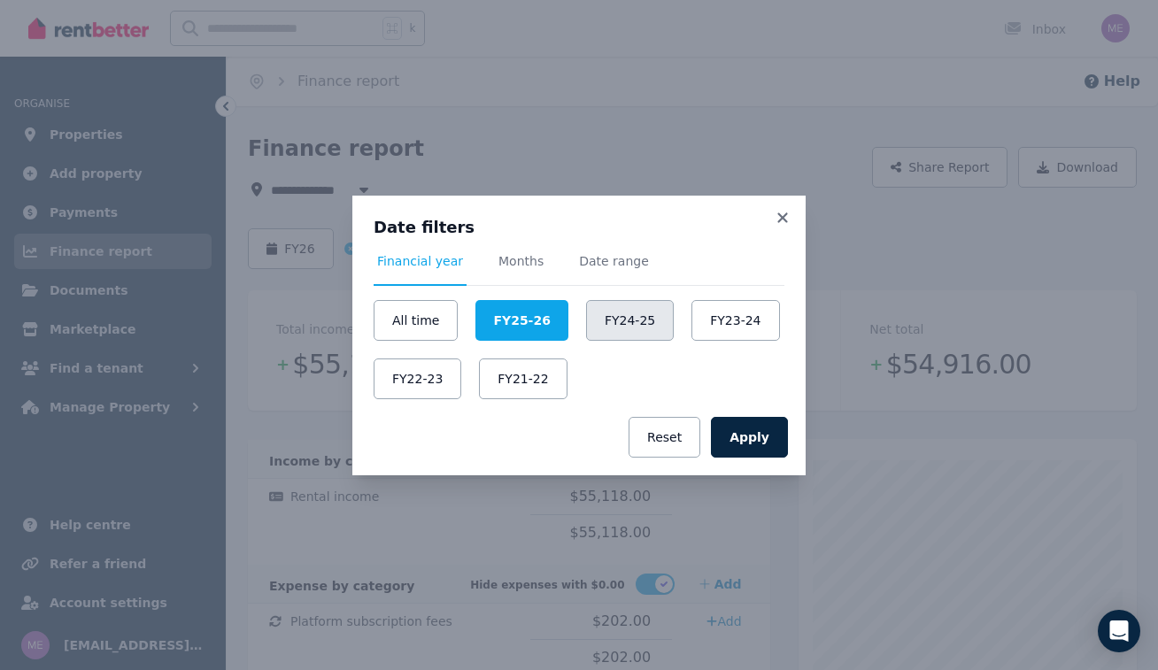
click at [621, 320] on button "FY24-25" at bounding box center [630, 320] width 88 height 41
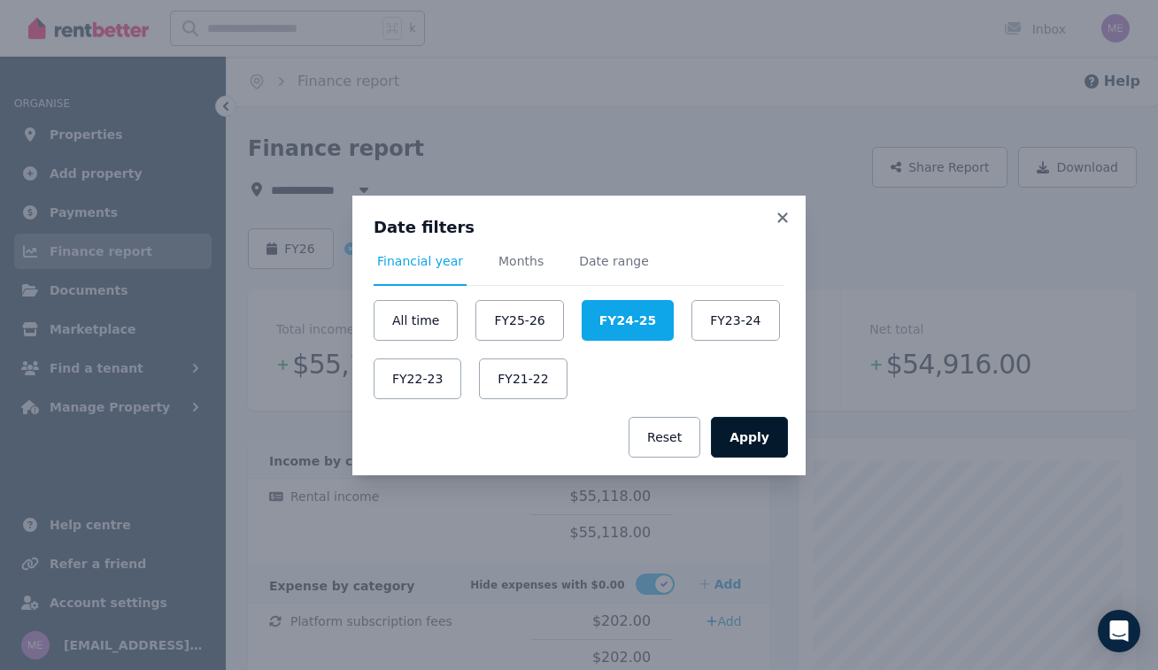
click at [752, 437] on button "Apply" at bounding box center [749, 437] width 77 height 41
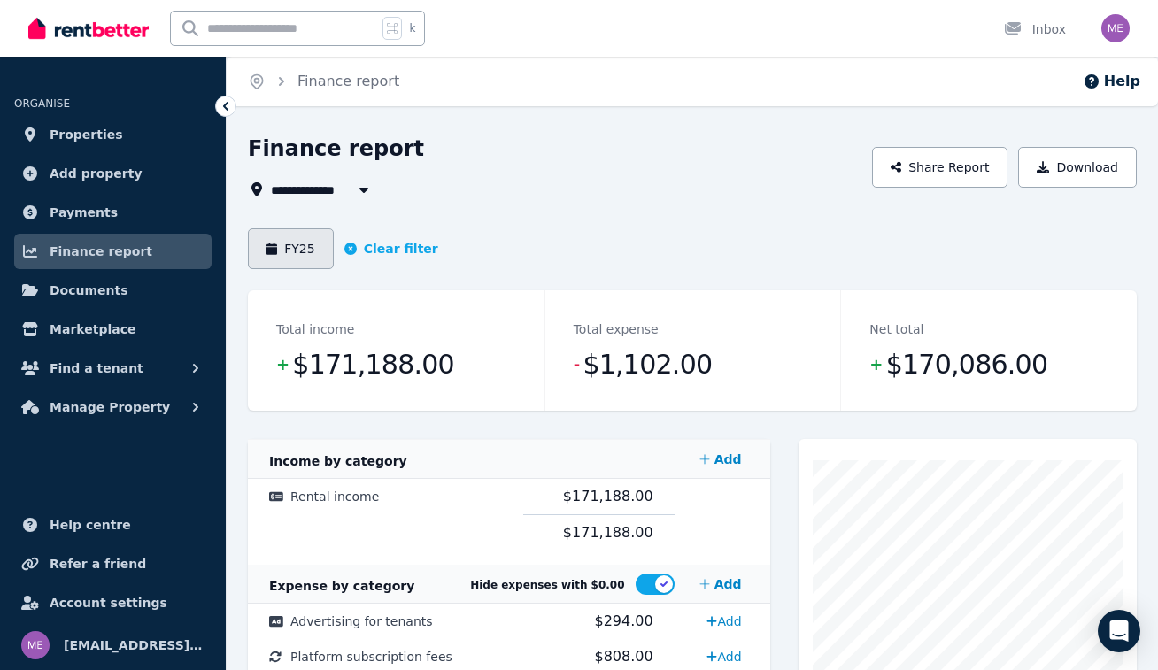
click at [280, 251] on button "FY25" at bounding box center [291, 248] width 86 height 41
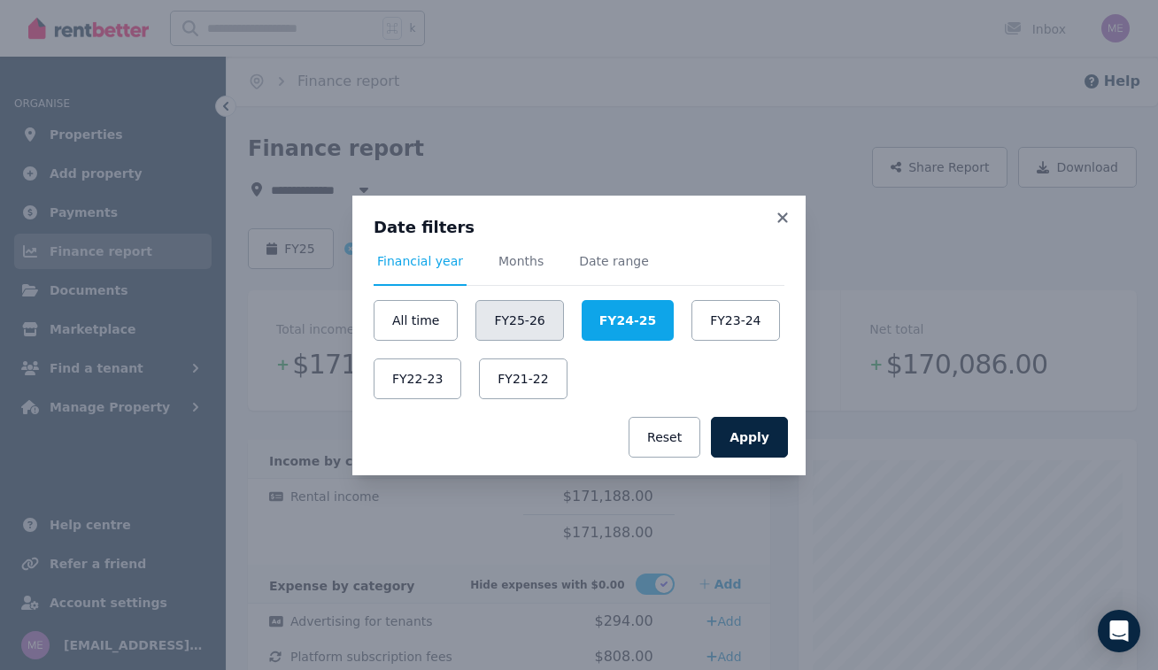
click at [528, 319] on button "FY25-26" at bounding box center [519, 320] width 88 height 41
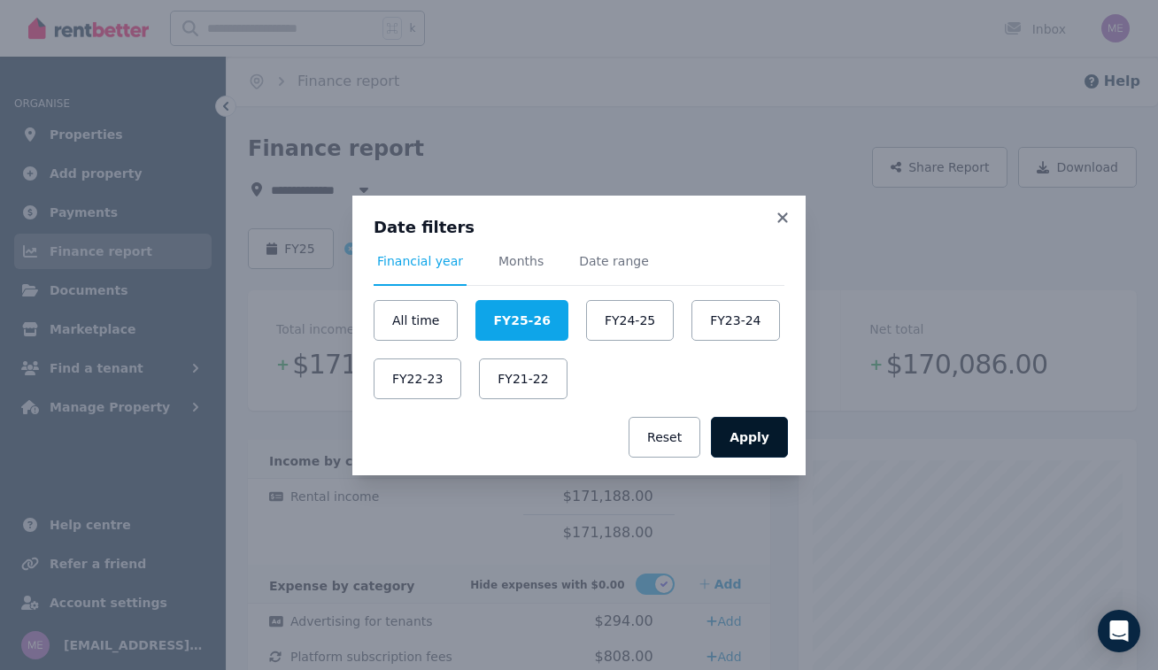
click at [750, 429] on button "Apply" at bounding box center [749, 437] width 77 height 41
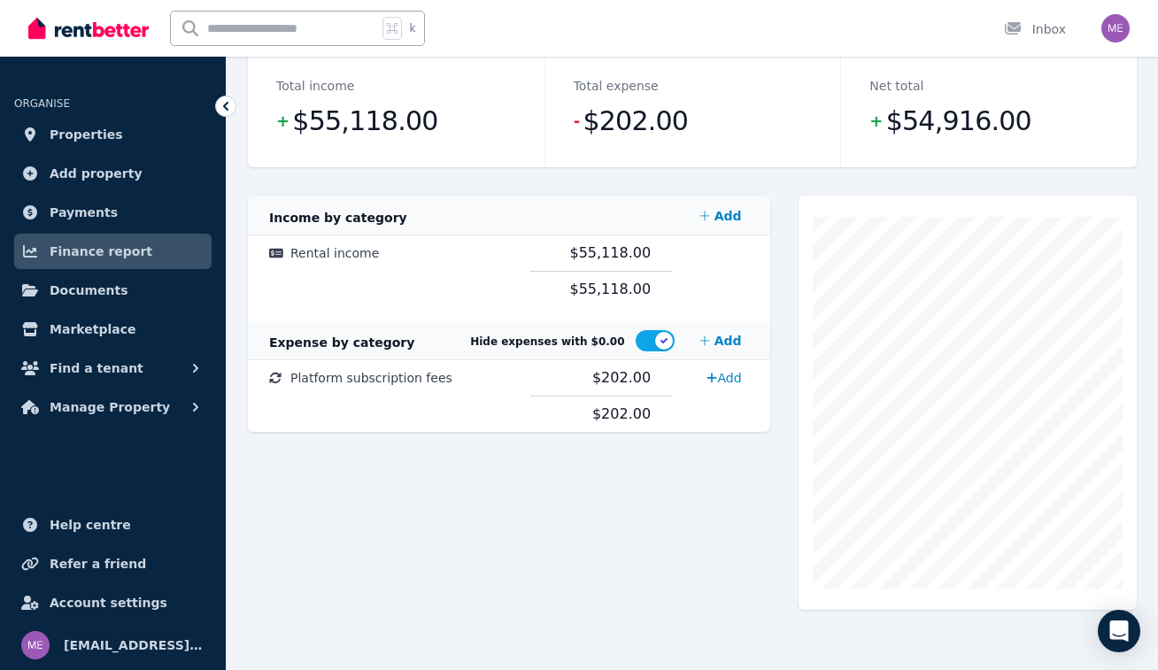
scroll to position [243, 0]
click at [87, 135] on span "Properties" at bounding box center [86, 134] width 73 height 21
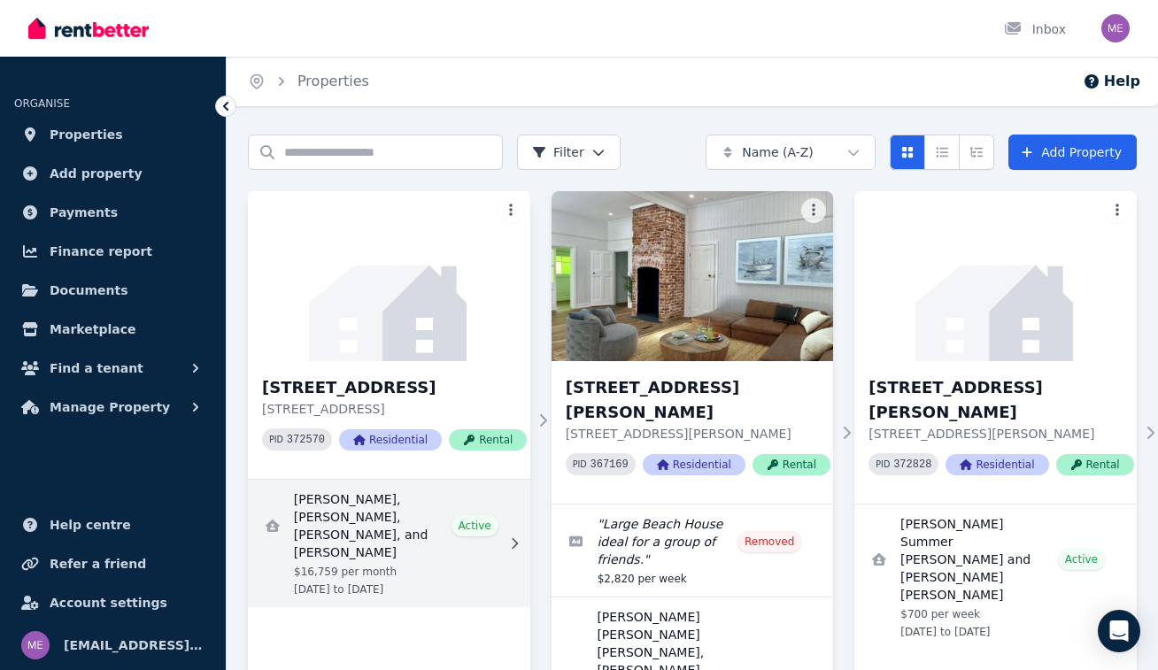
click at [363, 516] on link "View details for Max Lassner, Jake McCuskey, Eddie Kane, and Ryan Ruland" at bounding box center [389, 543] width 282 height 127
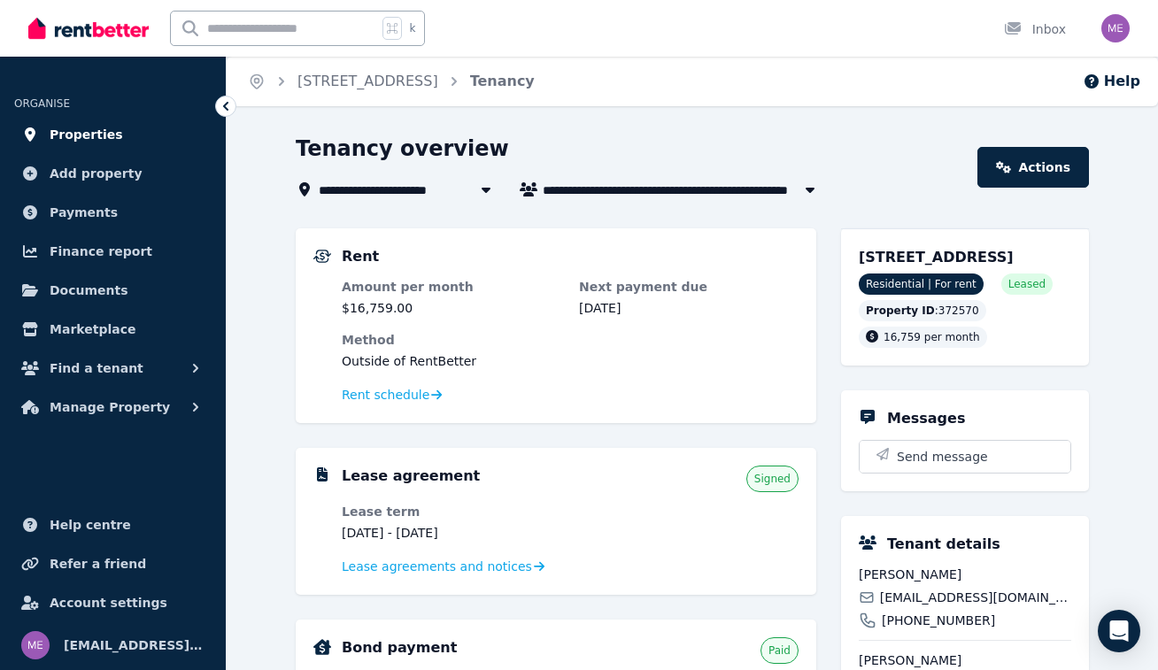
click at [85, 138] on span "Properties" at bounding box center [86, 134] width 73 height 21
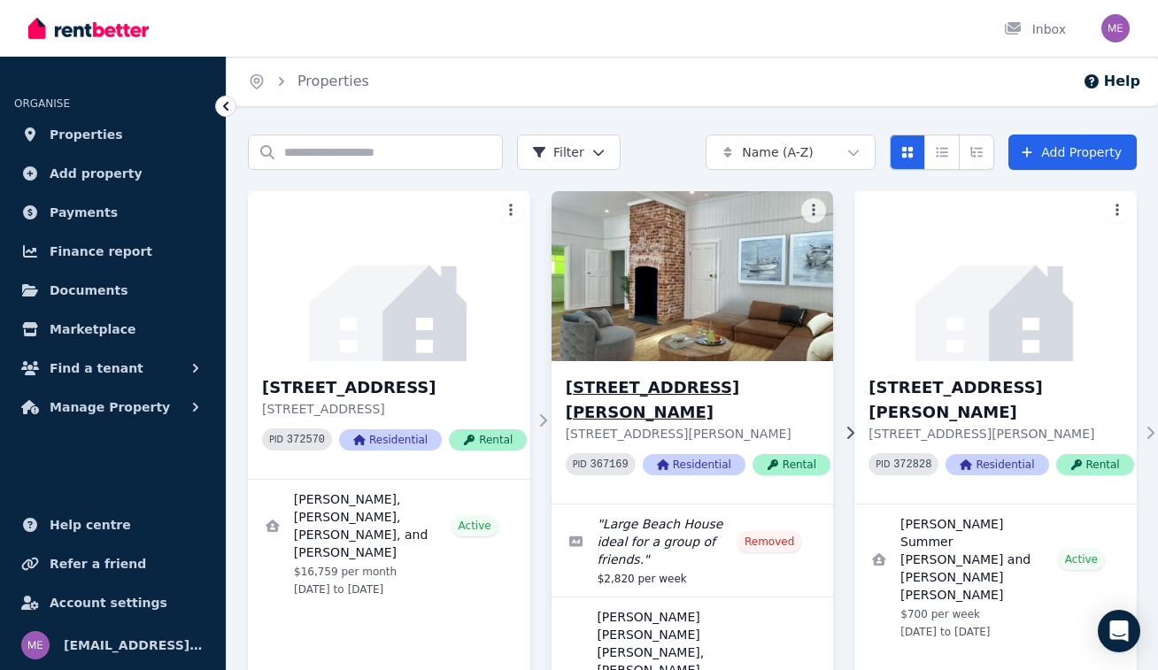
click at [656, 386] on h3 "[STREET_ADDRESS][PERSON_NAME]" at bounding box center [698, 400] width 265 height 50
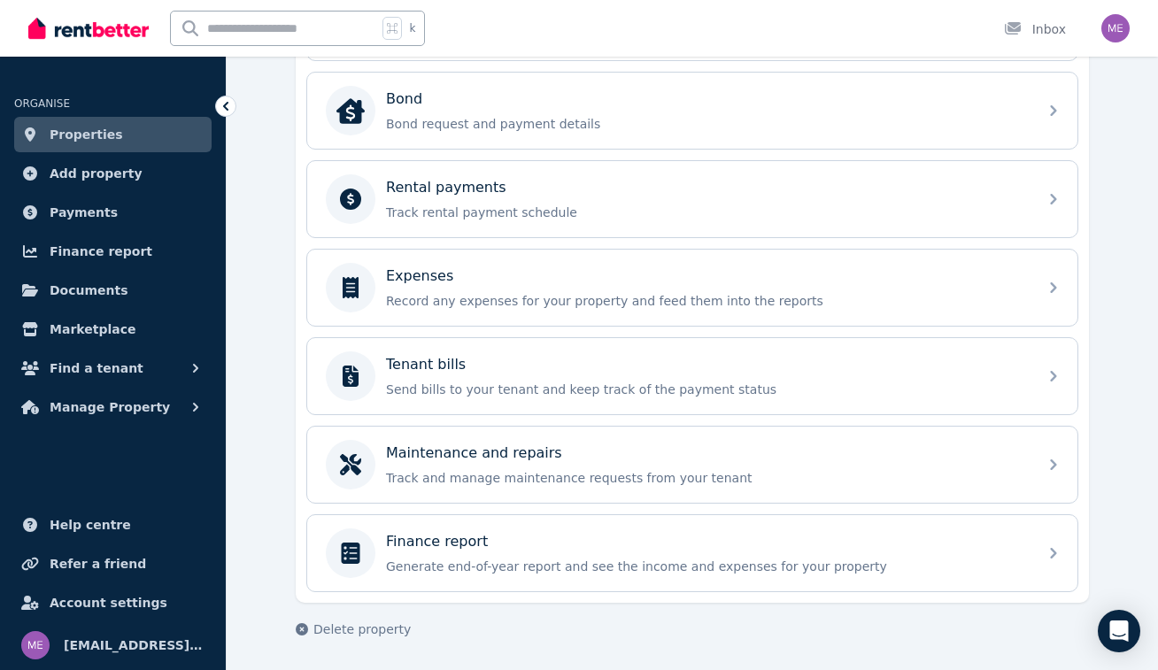
scroll to position [665, 0]
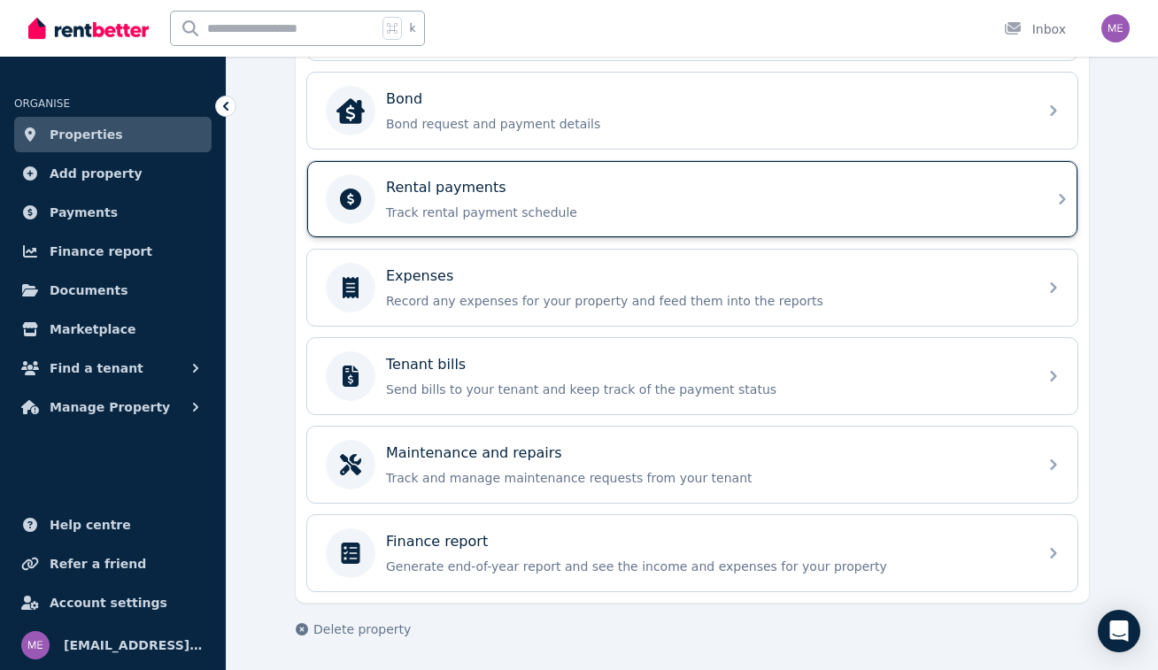
click at [541, 198] on div "Rental payments" at bounding box center [706, 187] width 641 height 21
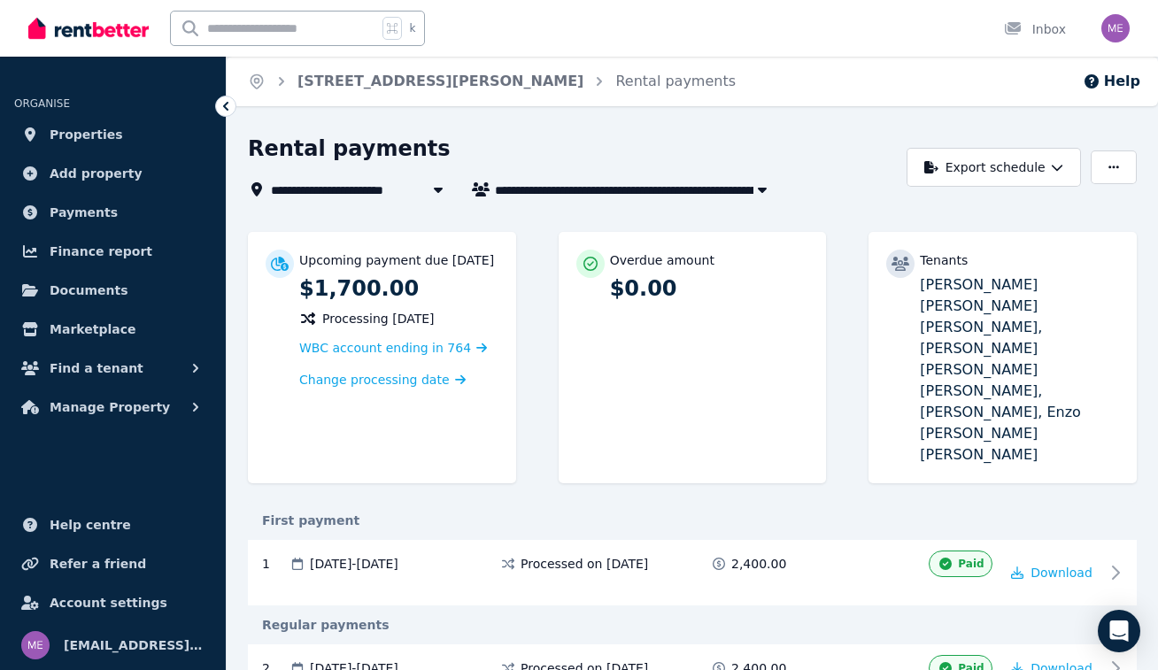
click at [643, 188] on span "[PERSON_NAME] [PERSON_NAME] [PERSON_NAME], [PERSON_NAME] [PERSON_NAME] [PERSON_…" at bounding box center [636, 189] width 283 height 21
type input "**********"
click at [96, 135] on span "Properties" at bounding box center [86, 134] width 73 height 21
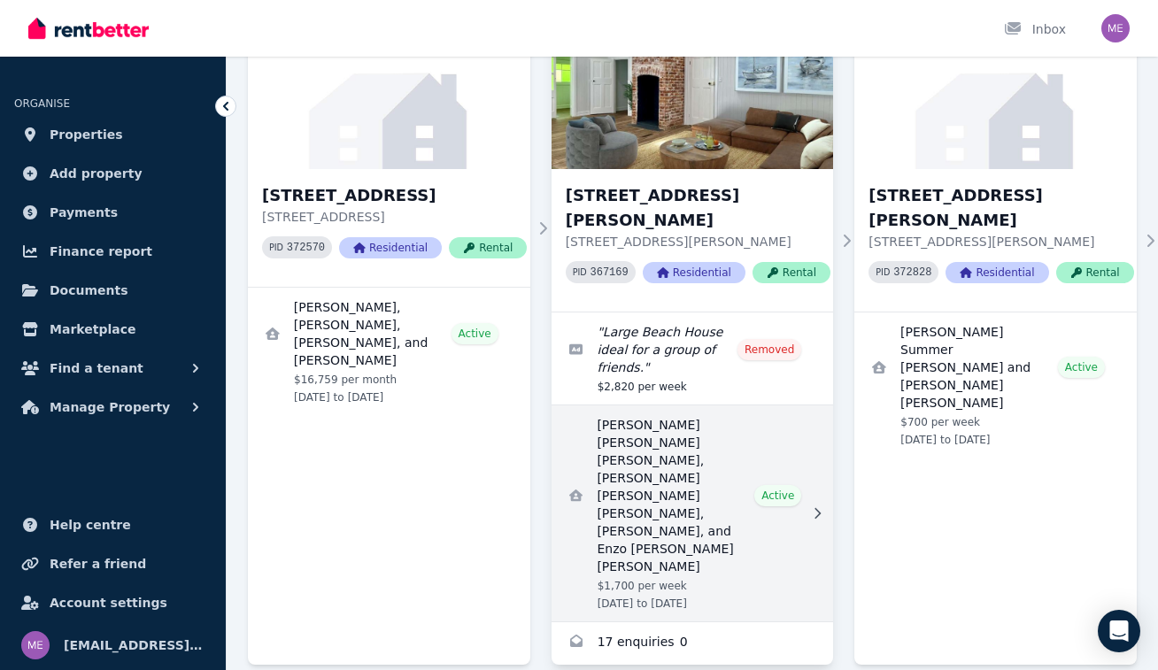
scroll to position [190, 0]
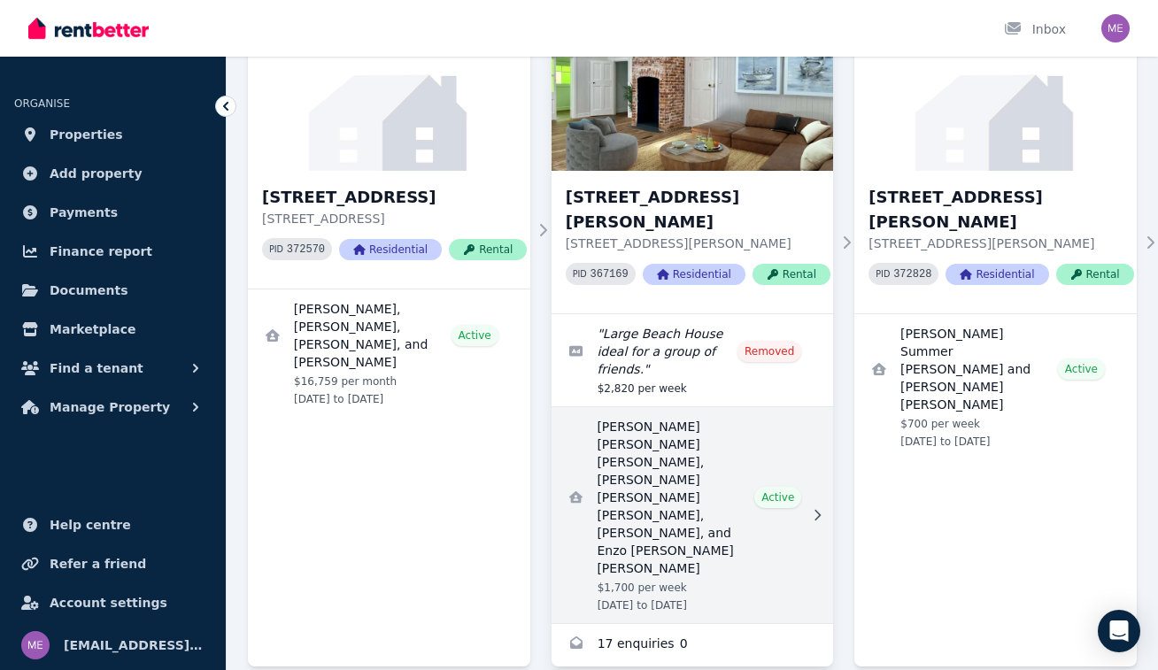
click at [661, 432] on link "View details for Federico Eugenio Rodolfo Piva Rodriguez, Jom Regana, Arnau Fig…" at bounding box center [693, 515] width 282 height 216
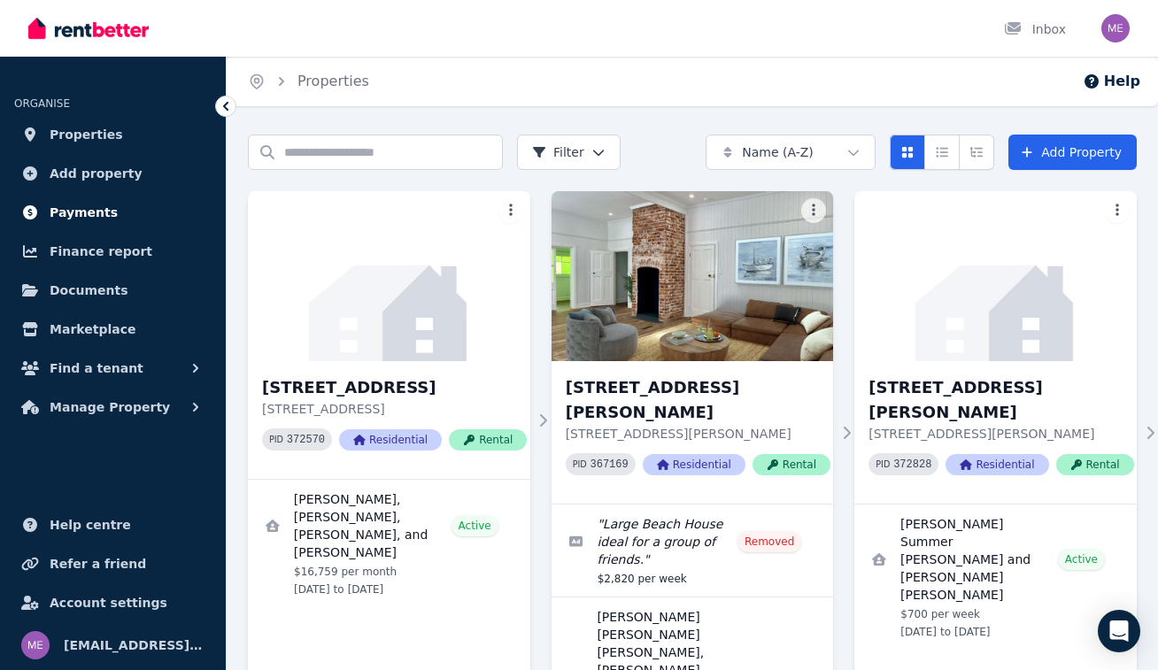
click at [82, 204] on span "Payments" at bounding box center [84, 212] width 68 height 21
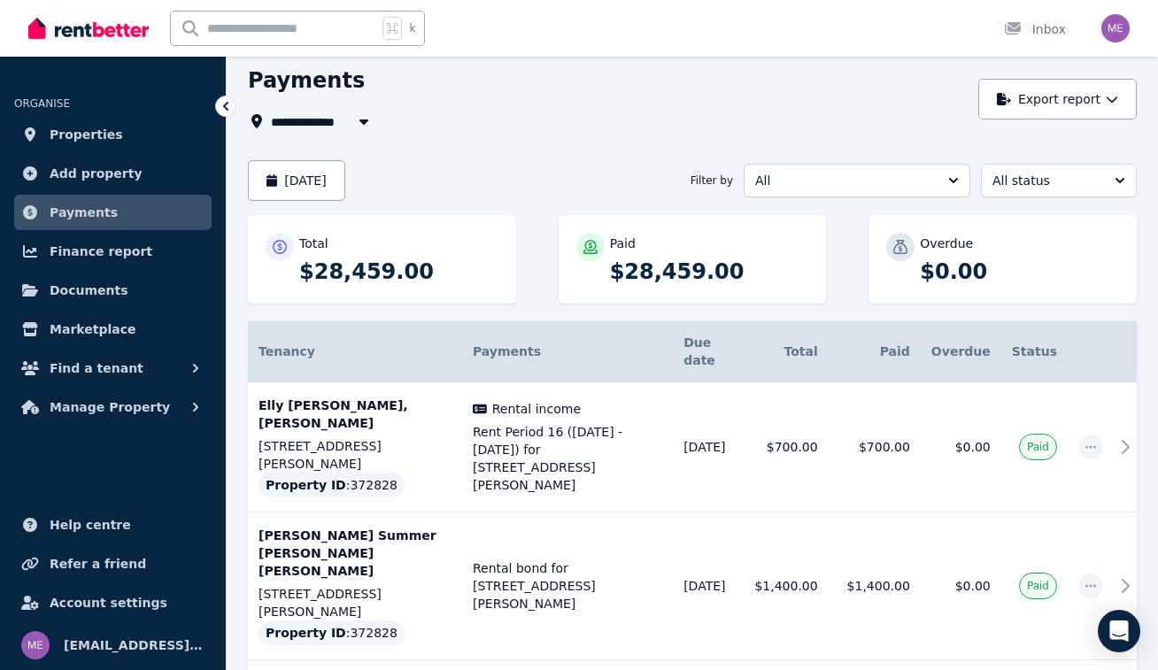
scroll to position [73, 0]
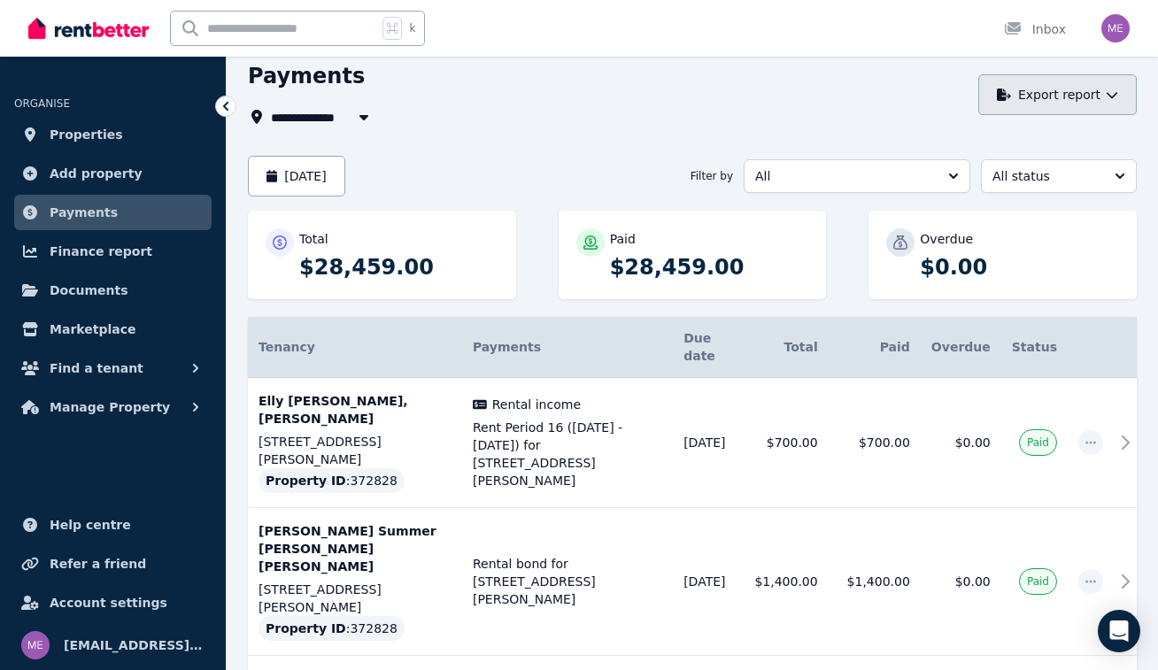
click at [1044, 88] on button "Export report" at bounding box center [1057, 94] width 158 height 41
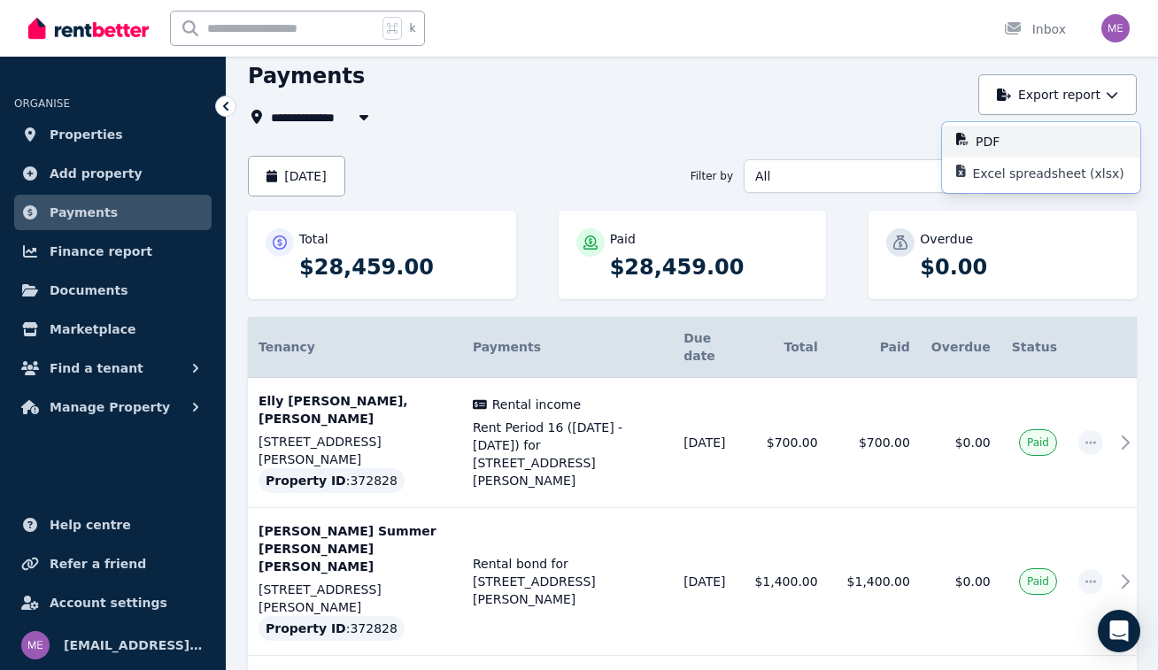
click at [997, 145] on p "PDF" at bounding box center [995, 142] width 38 height 18
click at [345, 183] on button "[DATE]" at bounding box center [296, 176] width 97 height 41
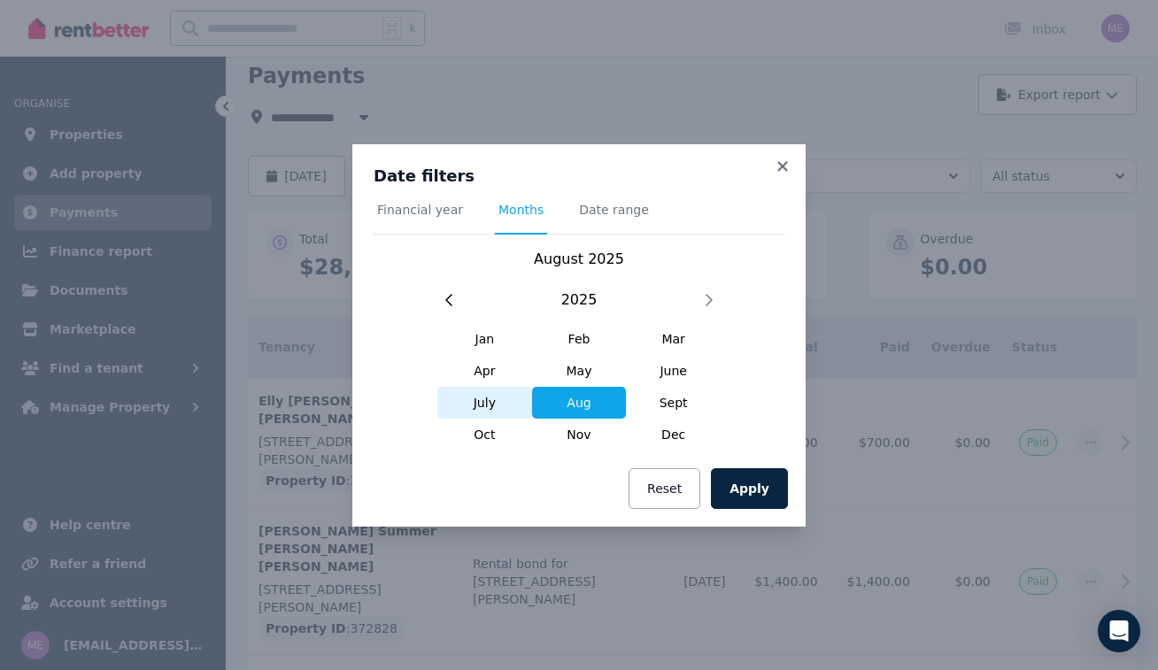
click at [491, 404] on span "July" at bounding box center [484, 403] width 95 height 32
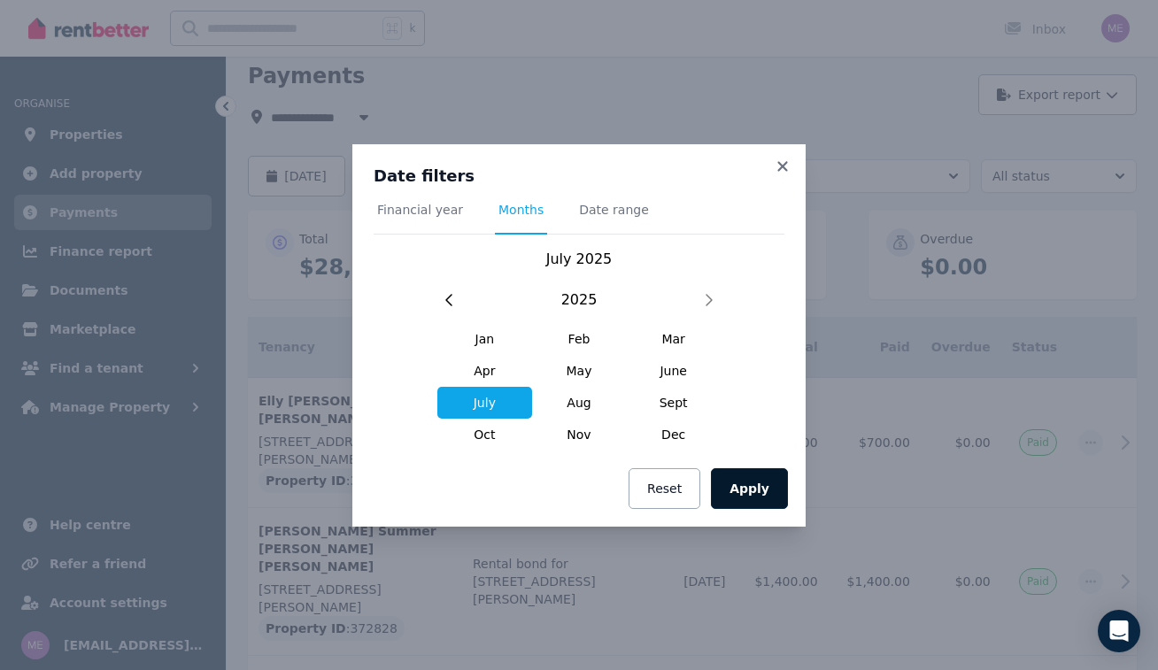
click at [747, 484] on button "Apply" at bounding box center [749, 488] width 77 height 41
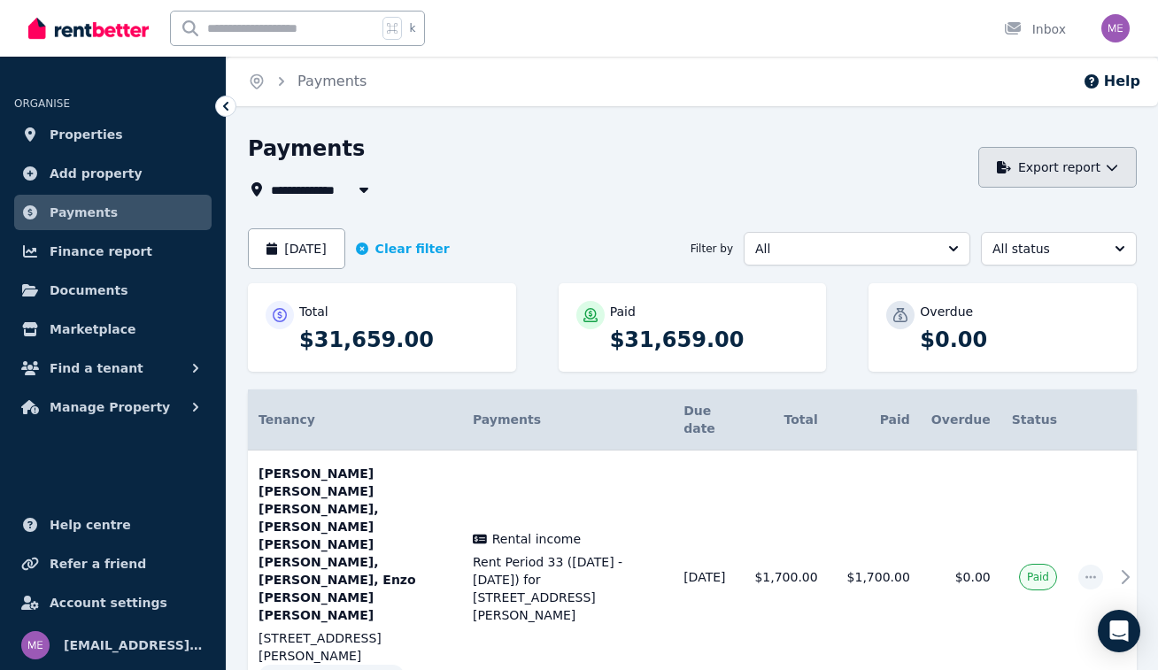
click at [1045, 165] on button "Export report" at bounding box center [1057, 167] width 158 height 41
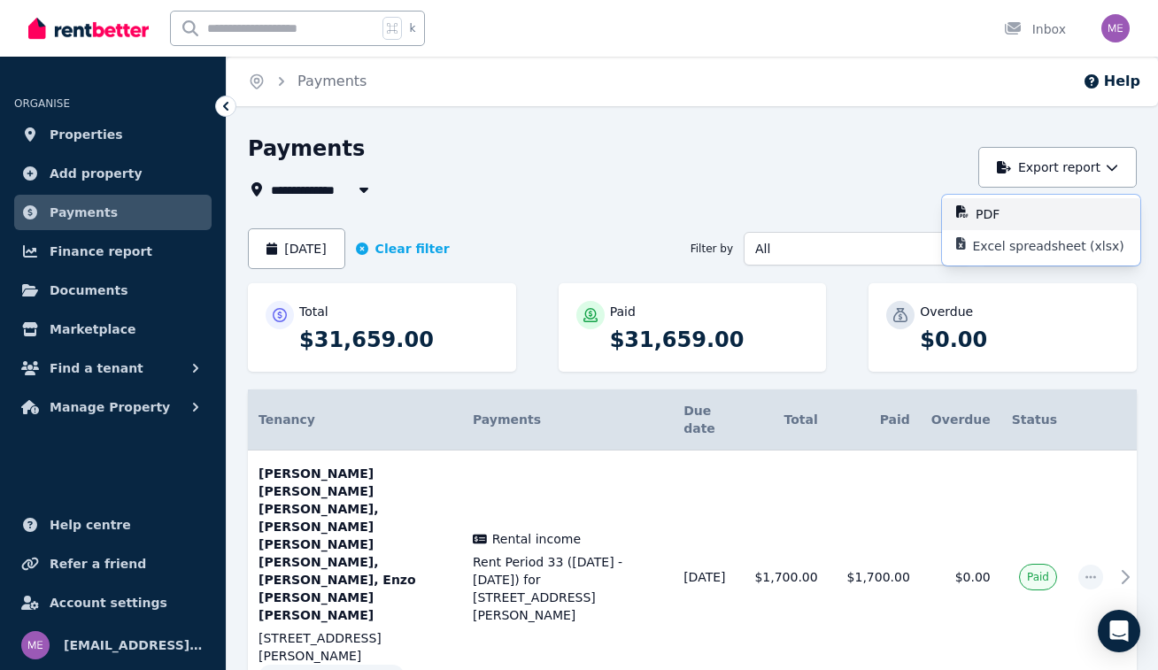
click at [1019, 208] on div "PDF" at bounding box center [1051, 214] width 150 height 18
